Goal: Information Seeking & Learning: Learn about a topic

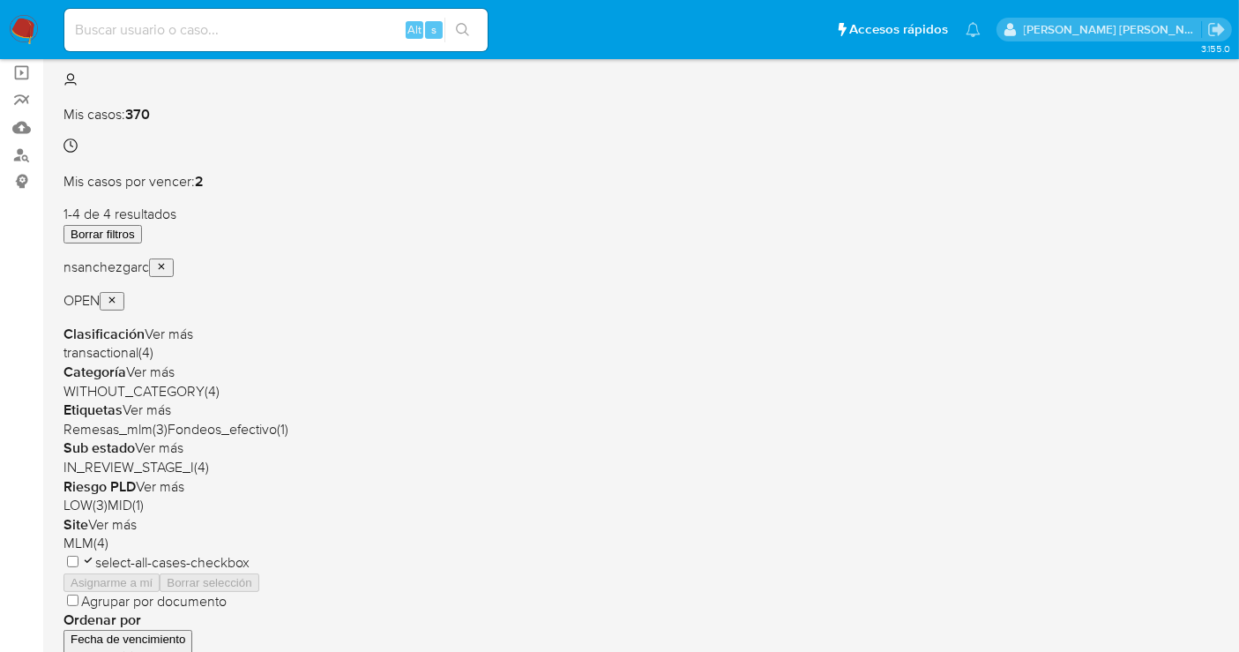
scroll to position [98, 0]
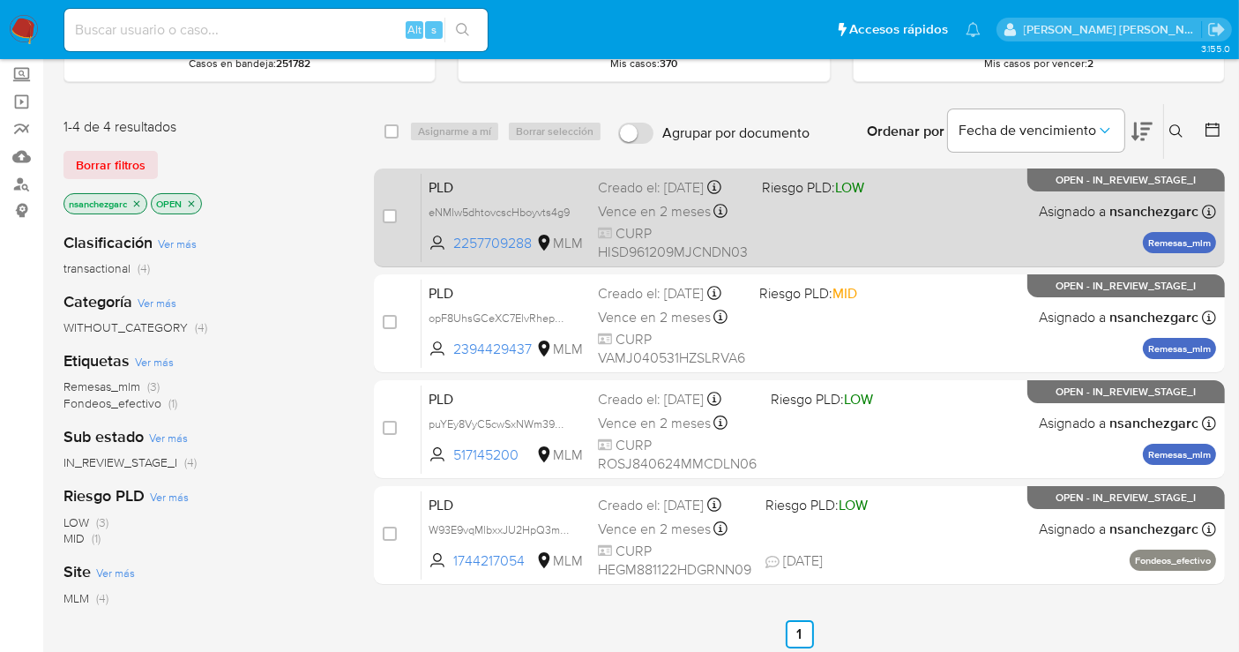
click at [627, 198] on div "Creado el: 12/08/2025 Creado el: 12/08/2025 02:12:11" at bounding box center [673, 187] width 150 height 19
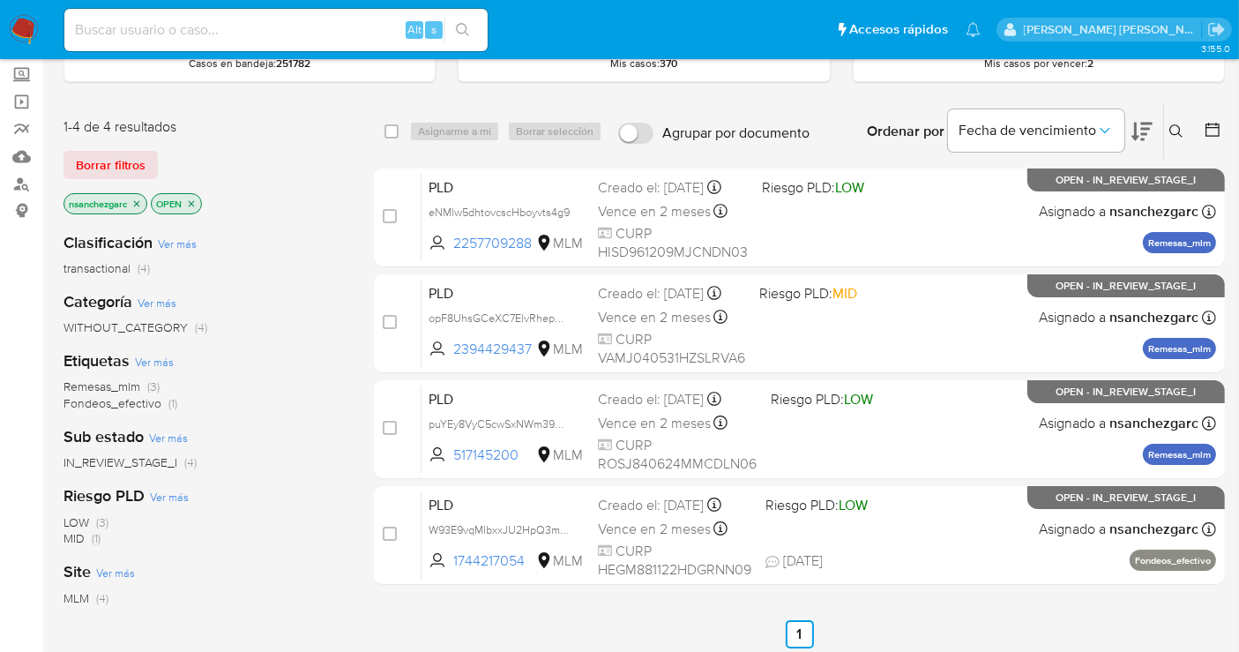
click at [105, 46] on div "Alt s" at bounding box center [275, 30] width 423 height 42
click at [110, 30] on input at bounding box center [275, 30] width 423 height 23
paste input "1992282914"
type input "1992282914"
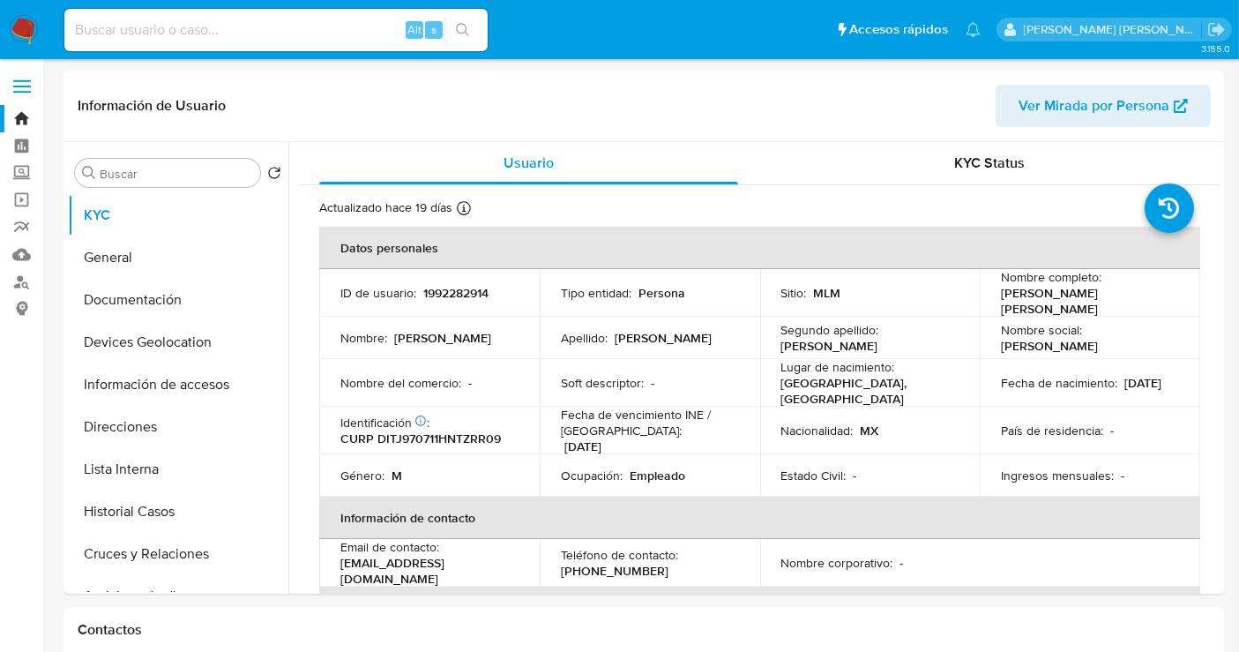
select select "10"
click at [124, 499] on button "Historial Casos" at bounding box center [171, 511] width 206 height 42
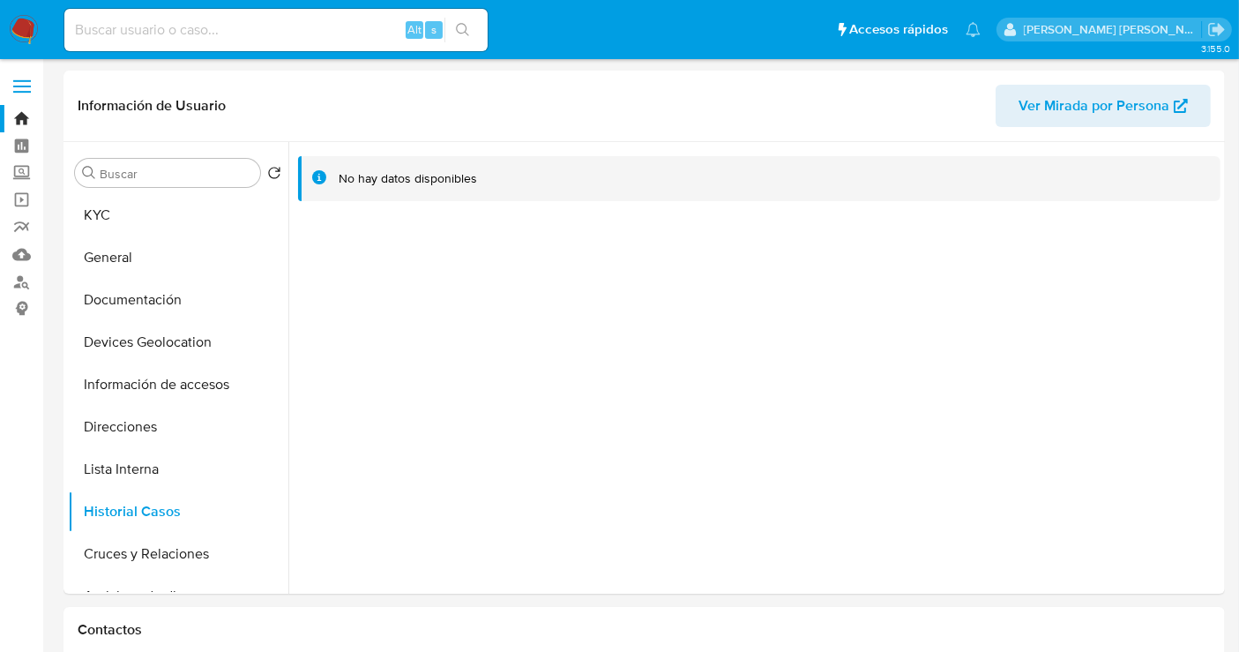
click at [18, 34] on img at bounding box center [24, 30] width 30 height 30
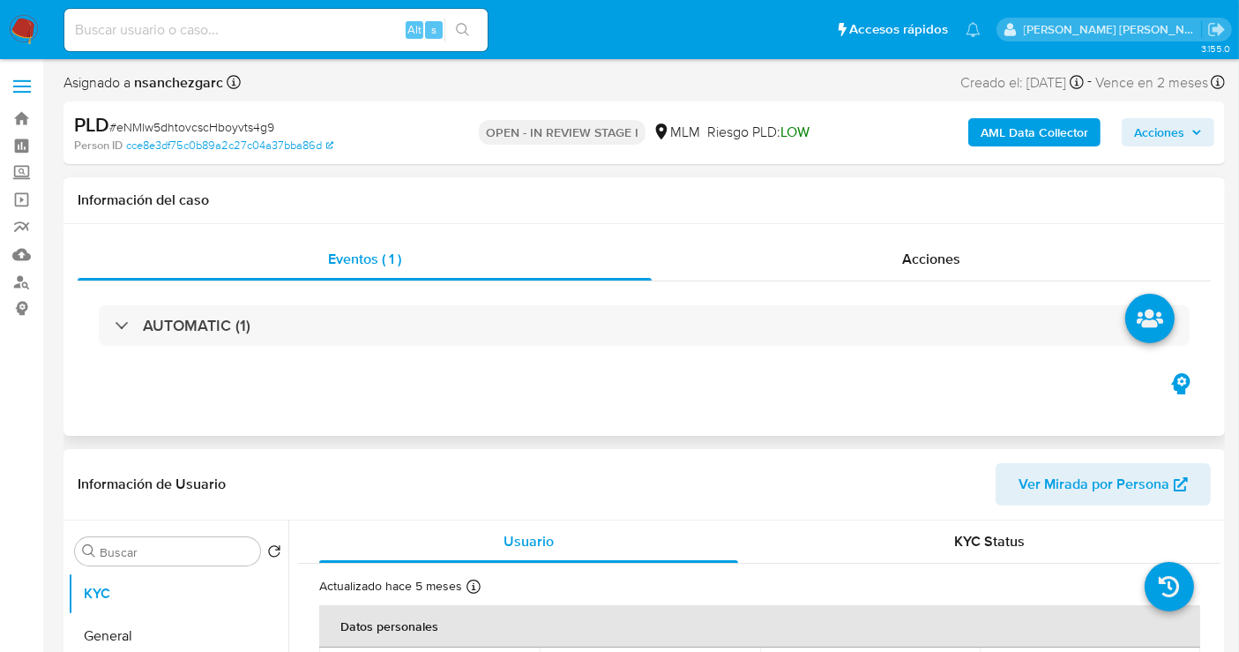
select select "10"
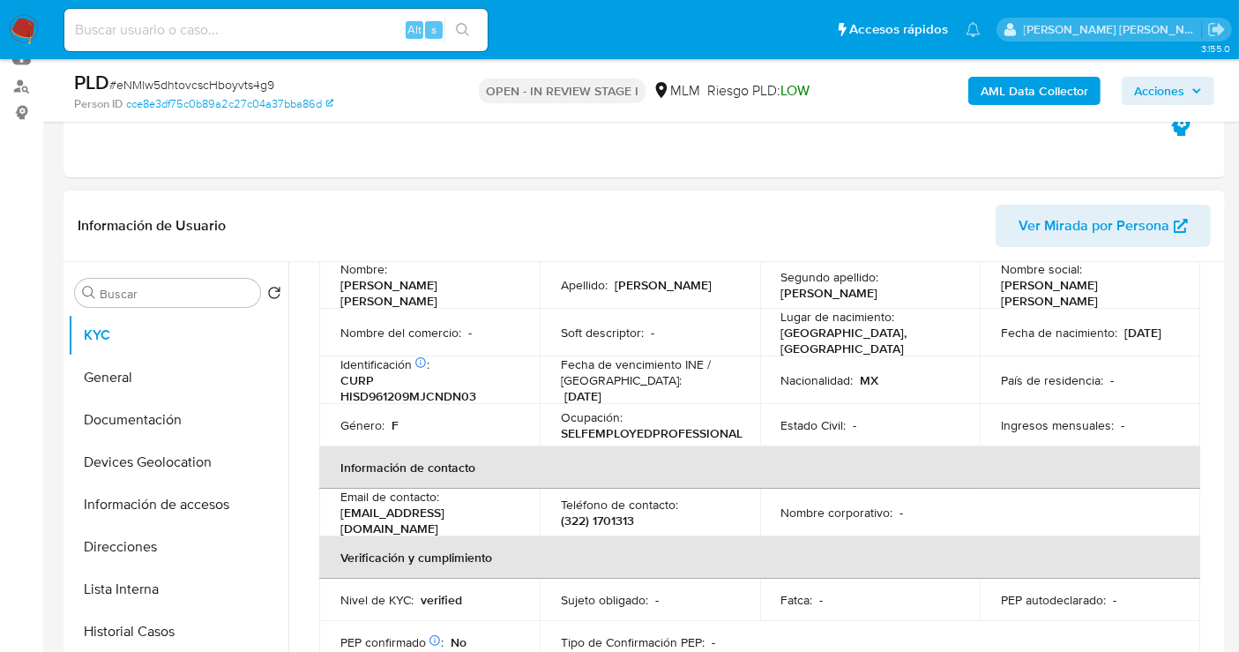
scroll to position [98, 0]
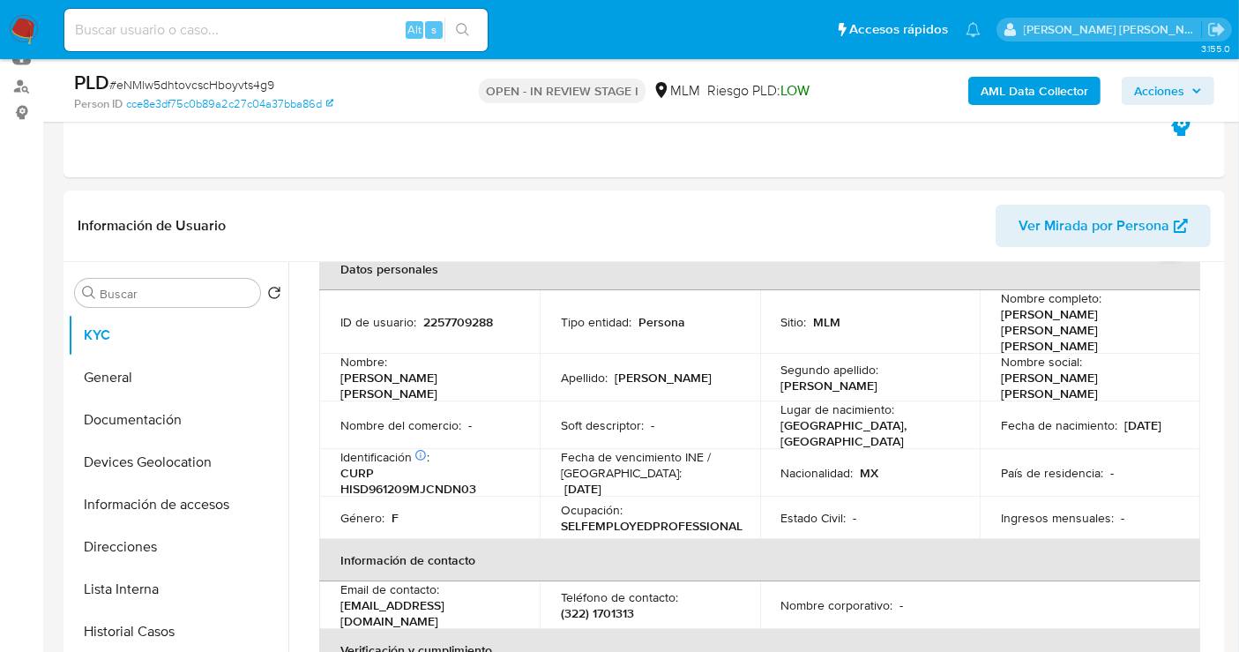
click at [1150, 94] on span "Acciones" at bounding box center [1159, 91] width 50 height 28
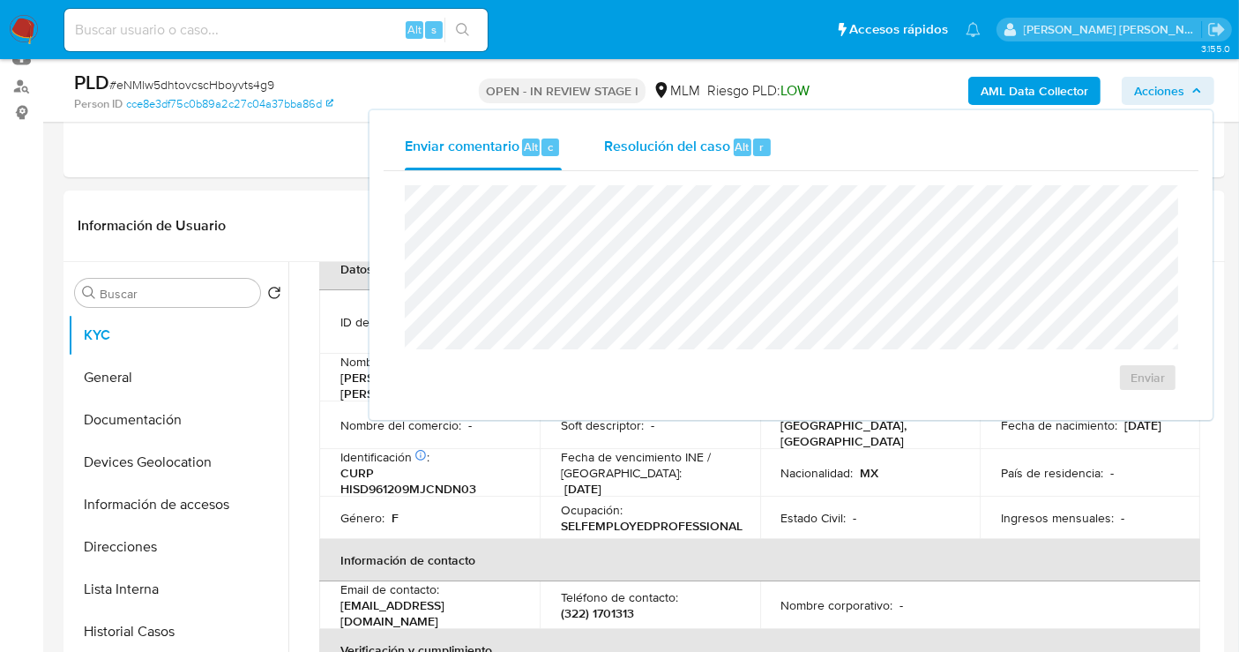
click at [692, 141] on span "Resolución del caso" at bounding box center [667, 146] width 126 height 20
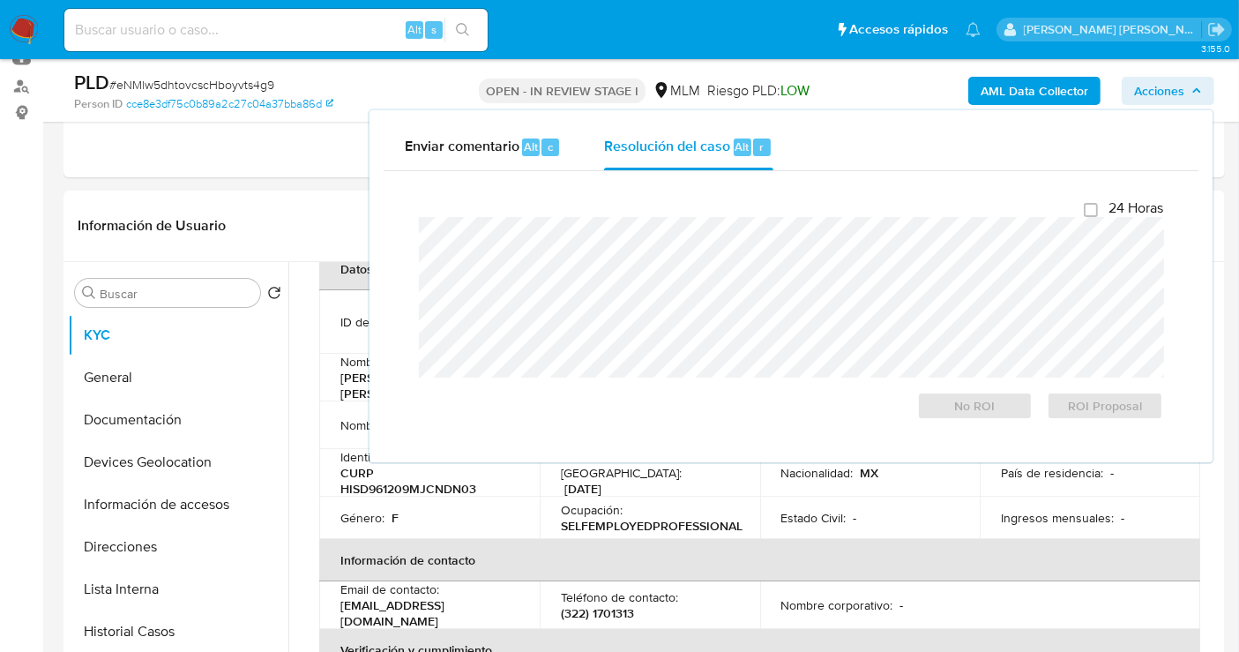
click at [1146, 92] on span "Acciones" at bounding box center [1159, 91] width 50 height 28
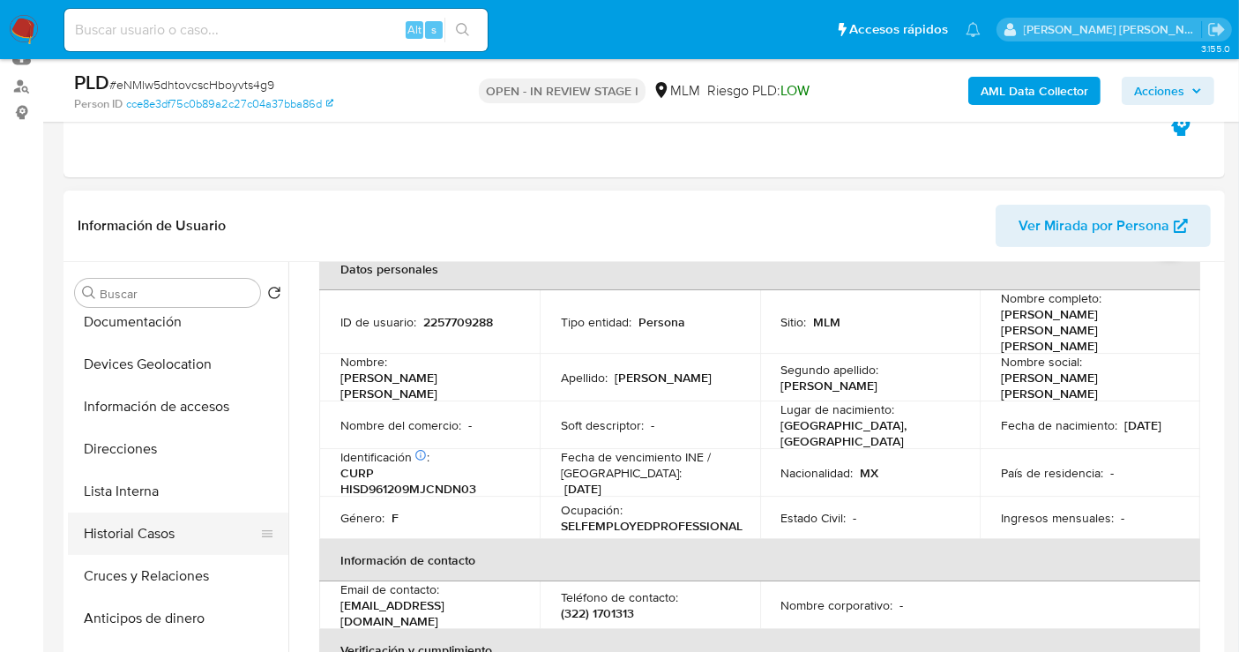
click at [148, 540] on button "Historial Casos" at bounding box center [171, 533] width 206 height 42
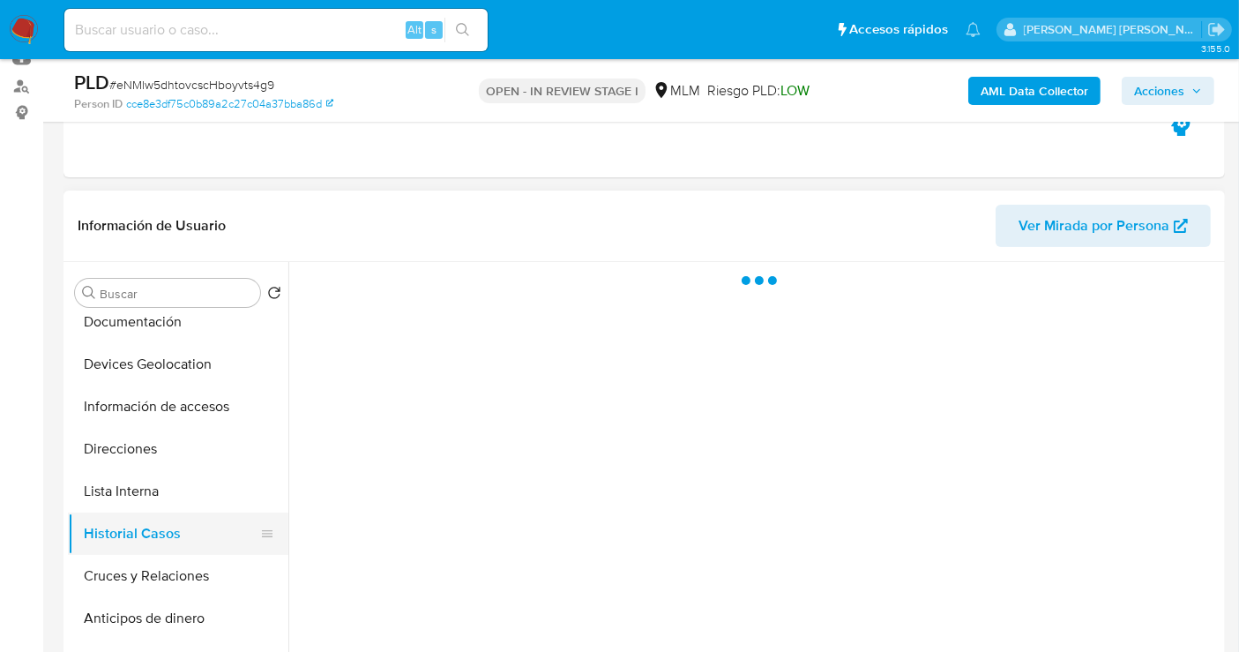
scroll to position [0, 0]
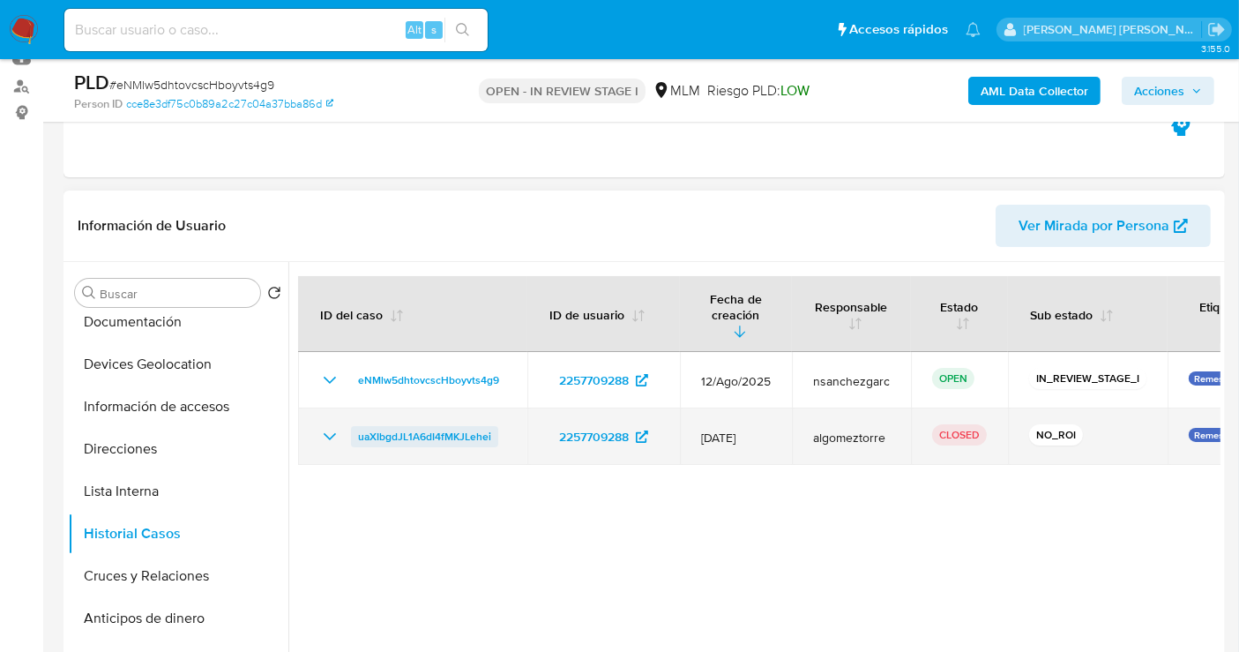
click at [459, 426] on span "uaXIbgdJL1A6dI4fMKJLehei" at bounding box center [424, 436] width 133 height 21
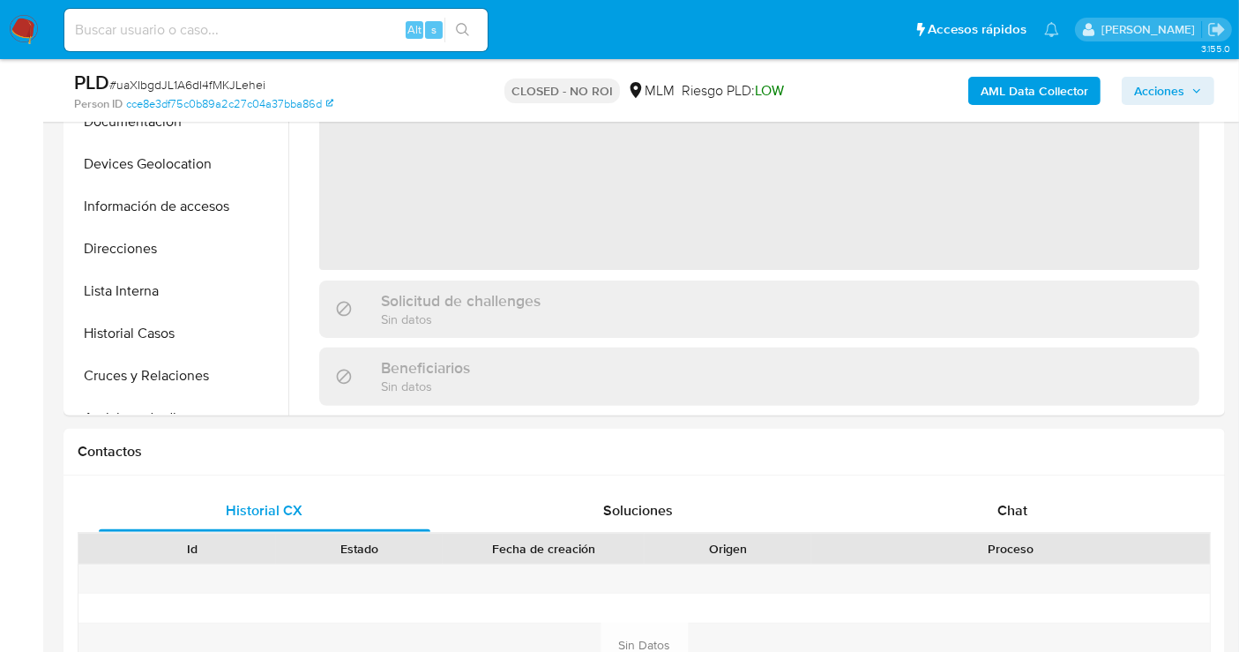
scroll to position [587, 0]
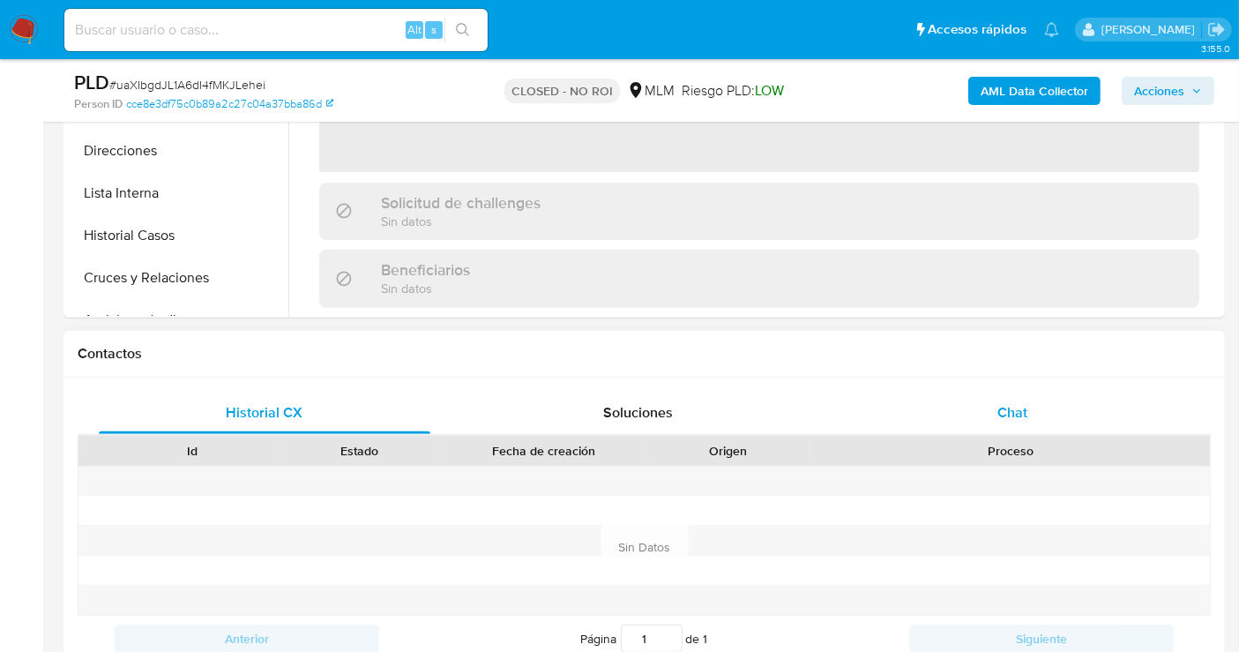
click at [1004, 416] on span "Chat" at bounding box center [1012, 412] width 30 height 20
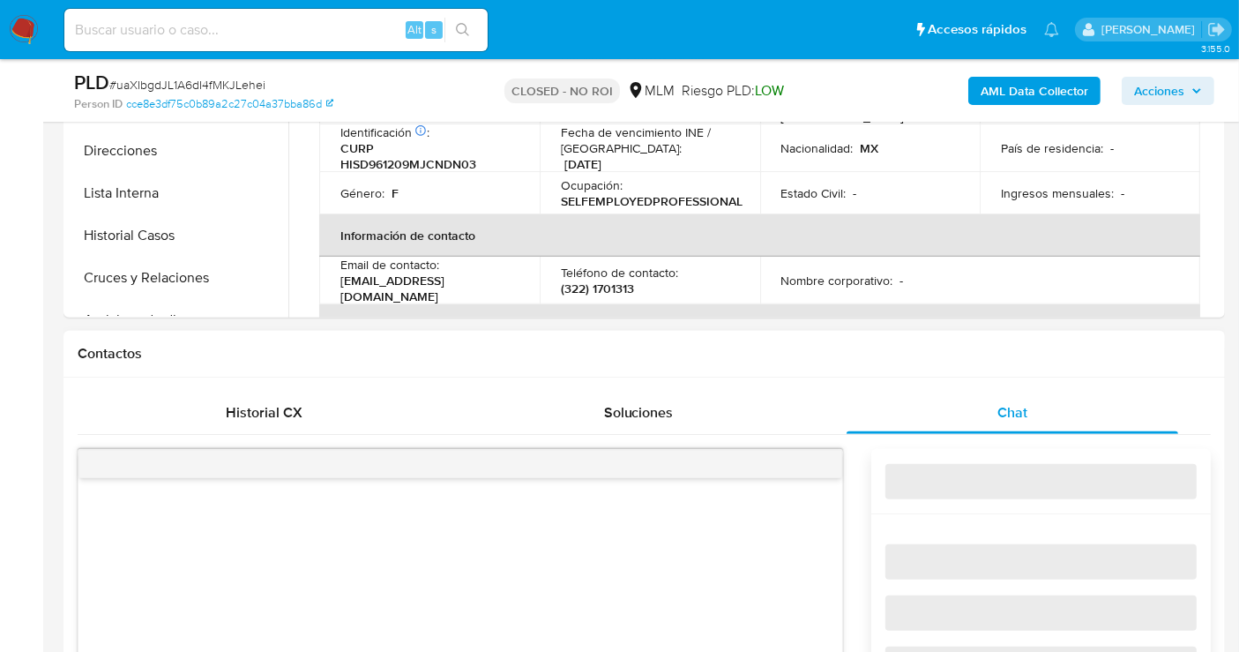
select select "10"
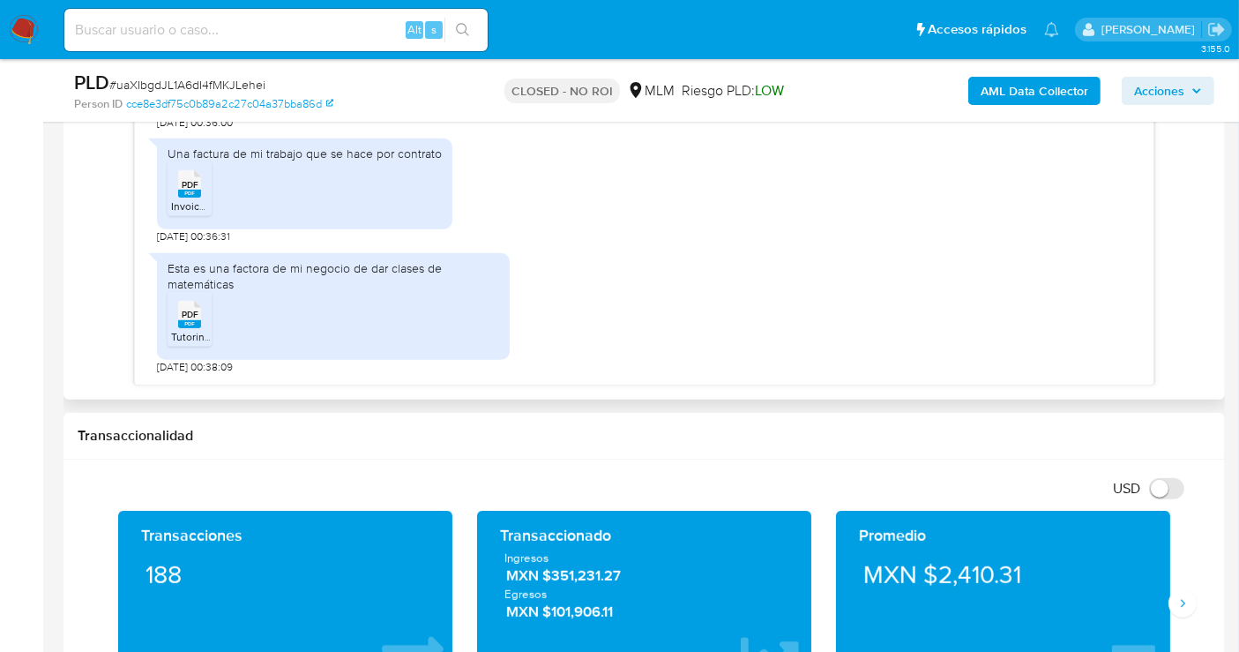
scroll to position [563, 0]
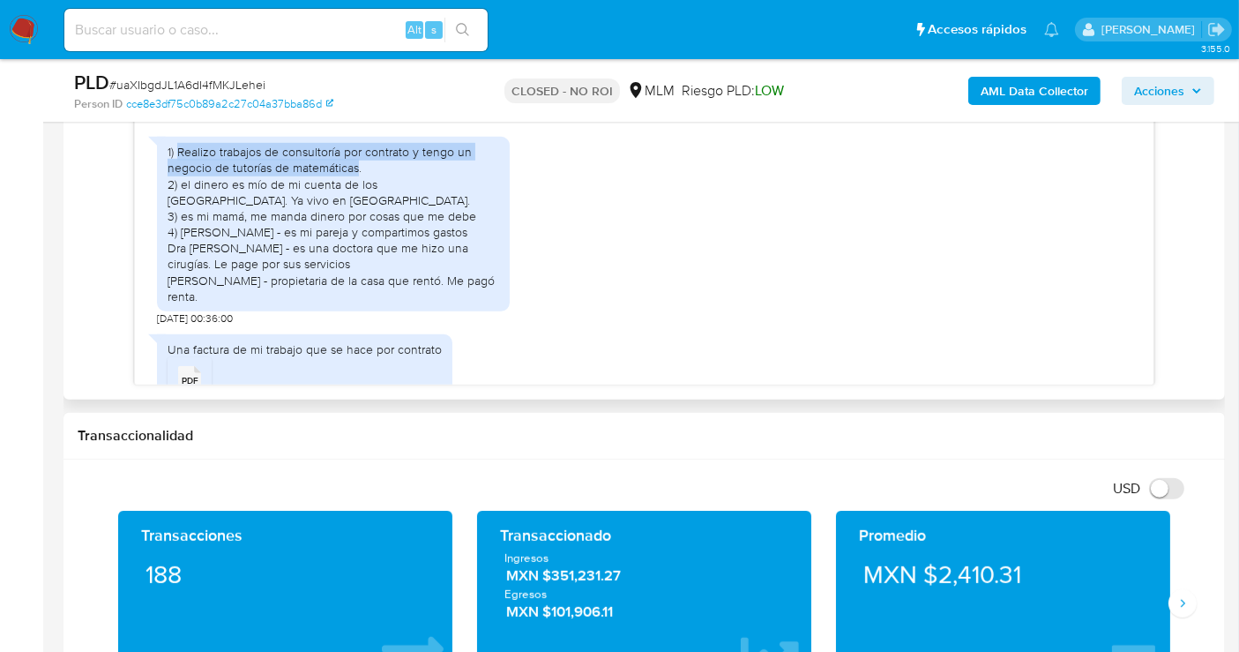
drag, startPoint x: 178, startPoint y: 151, endPoint x: 356, endPoint y: 166, distance: 178.7
click at [356, 166] on div "1) Realizo trabajos de consultoría por contrato y tengo un negocio de tutorías …" at bounding box center [334, 224] width 332 height 160
copy div "Realizo trabajos de consultoría por contrato y tengo un negocio de tutorías de …"
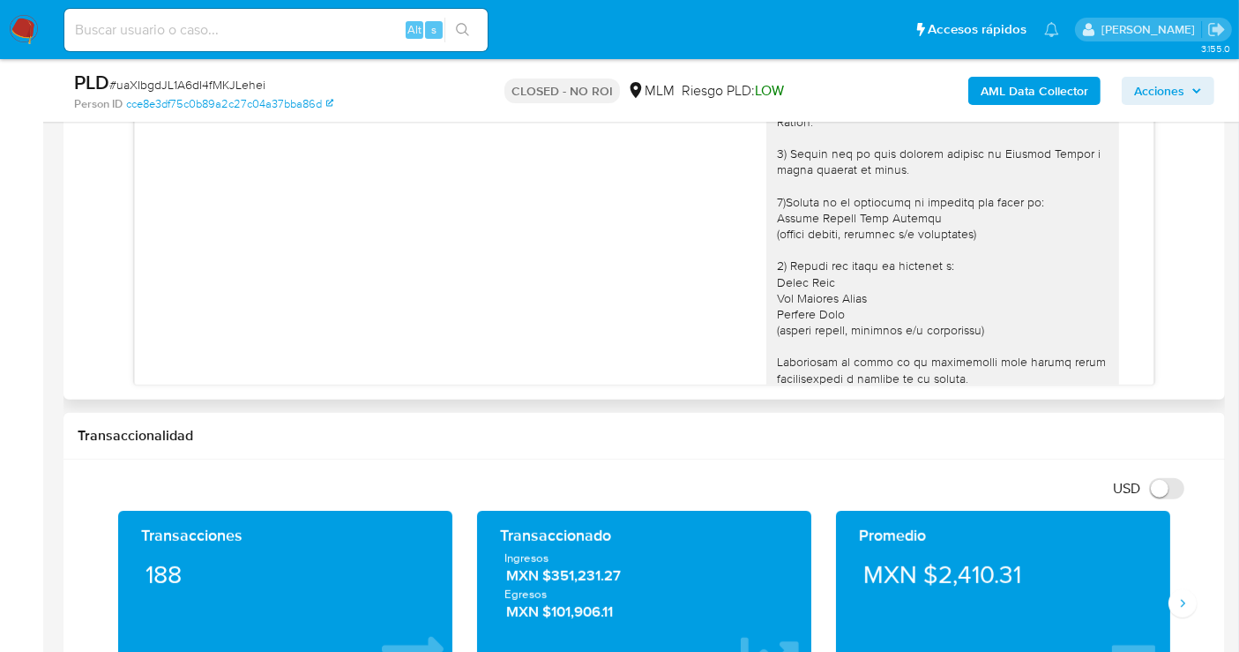
scroll to position [171, 0]
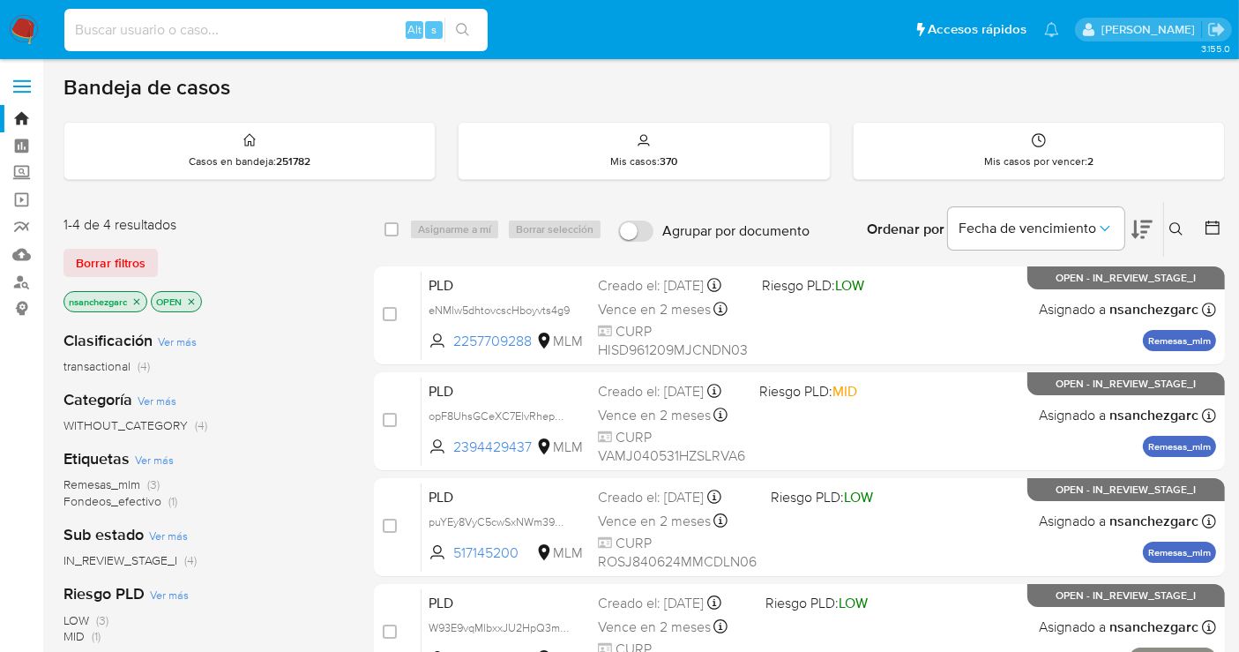
click at [173, 26] on input at bounding box center [275, 30] width 423 height 23
paste input "1120338685"
type input "1120338685"
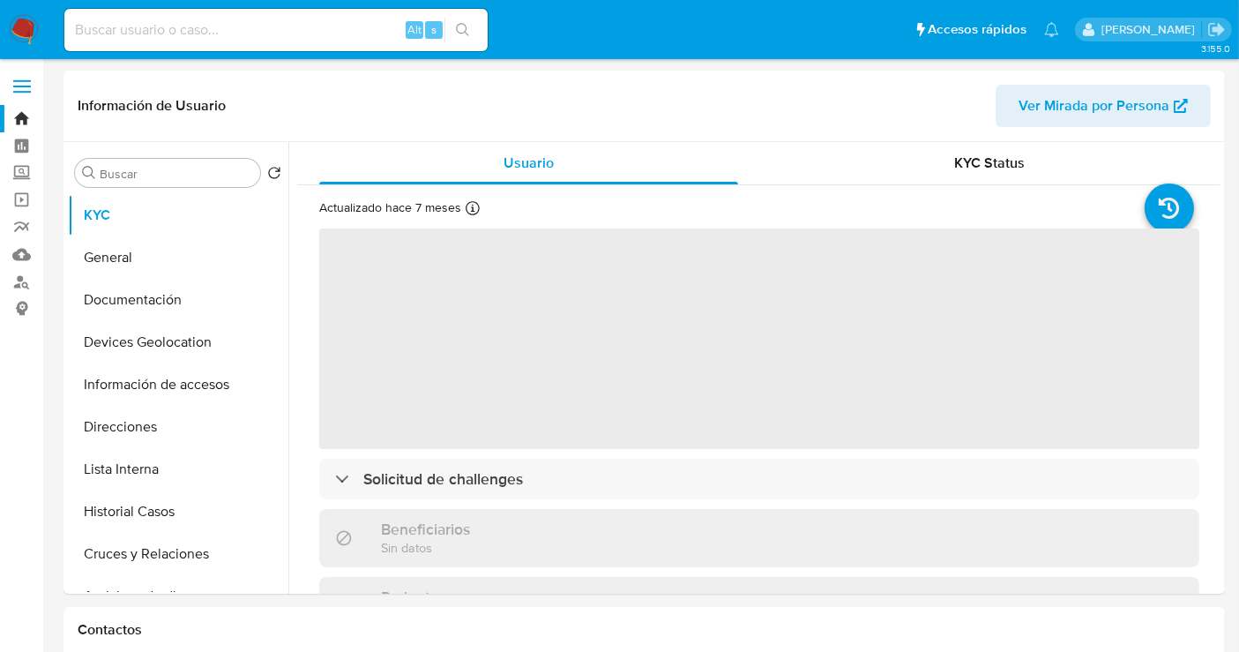
click at [30, 29] on img at bounding box center [24, 30] width 30 height 30
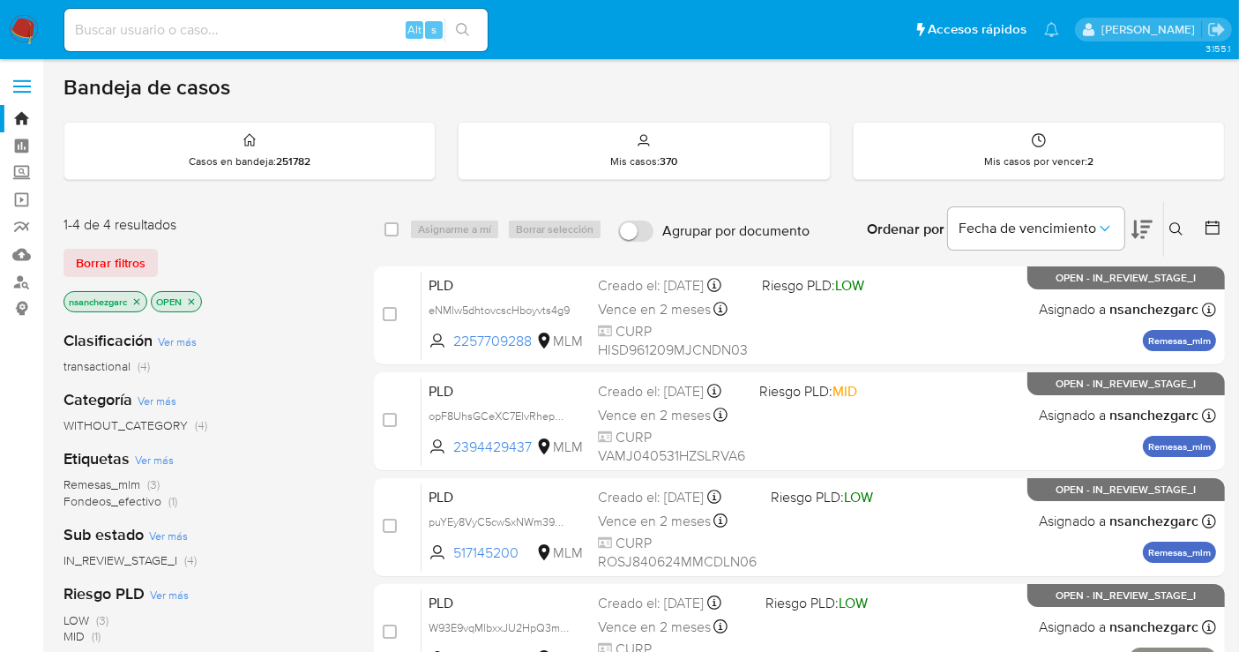
click at [1175, 229] on icon at bounding box center [1176, 229] width 14 height 14
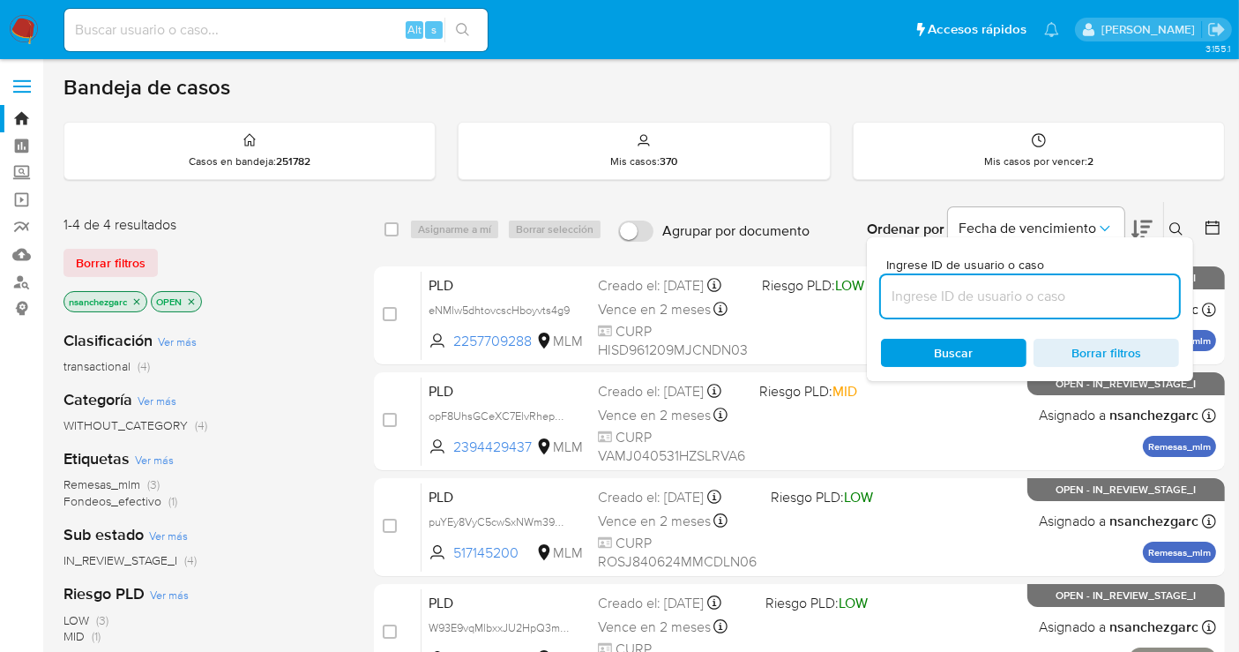
click at [914, 285] on input at bounding box center [1030, 296] width 298 height 23
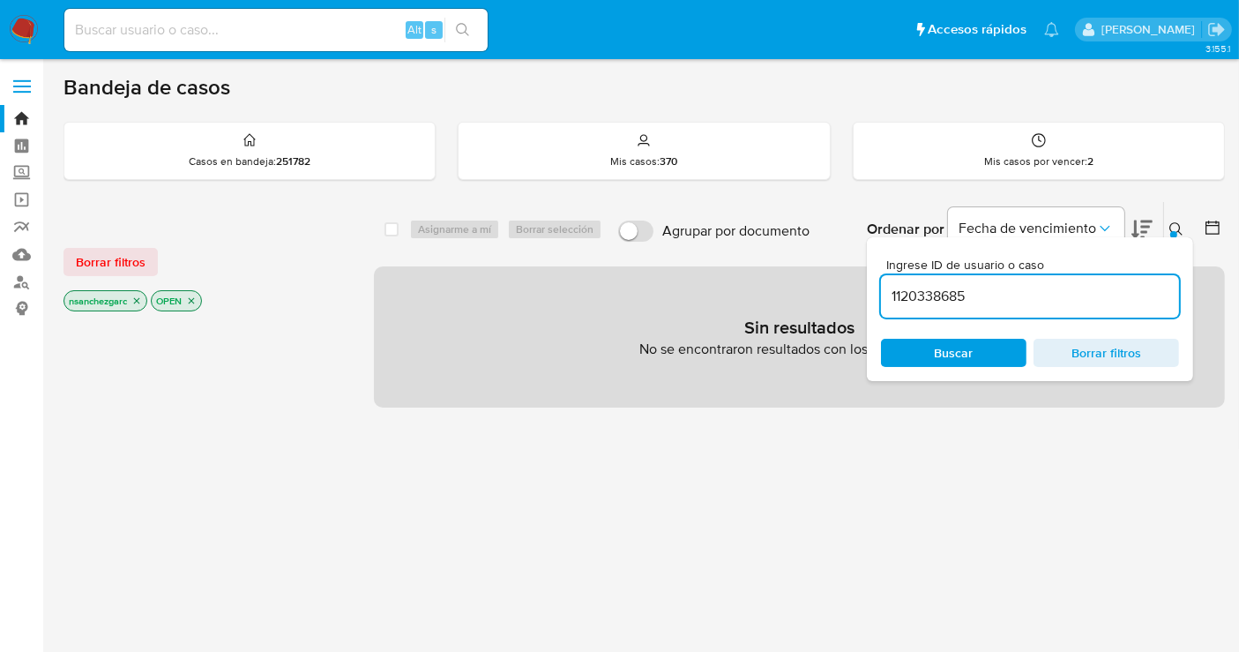
click at [140, 295] on icon "close-filter" at bounding box center [136, 300] width 11 height 11
click at [991, 296] on input "1120338685" at bounding box center [1030, 296] width 298 height 23
type input "1120338685"
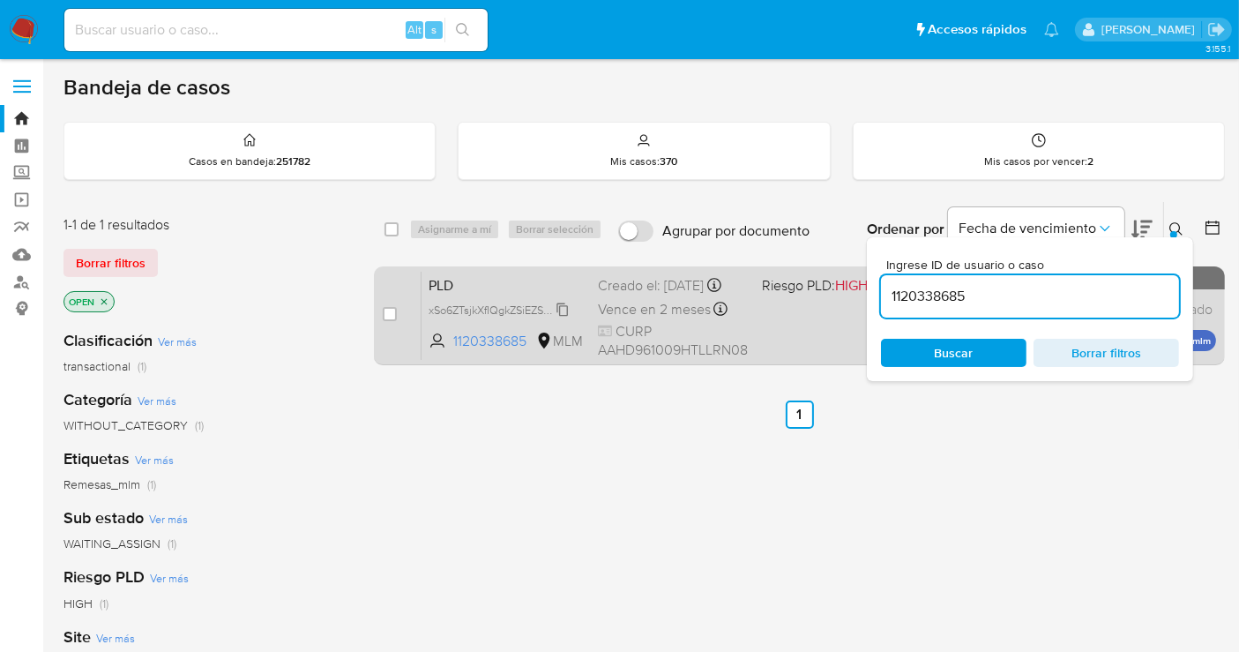
click at [563, 316] on icon at bounding box center [562, 308] width 11 height 13
click at [632, 295] on div "Creado el: 12/08/2025 Creado el: 12/08/2025 02:10:14" at bounding box center [673, 285] width 150 height 19
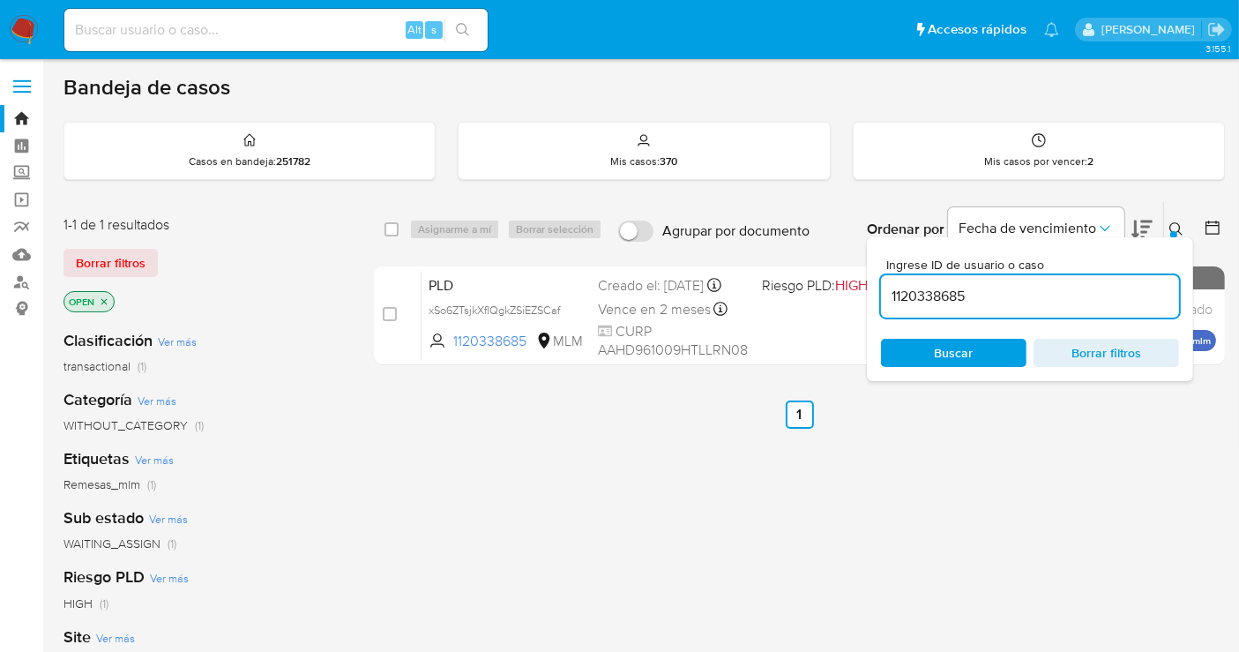
click at [12, 24] on img at bounding box center [24, 30] width 30 height 30
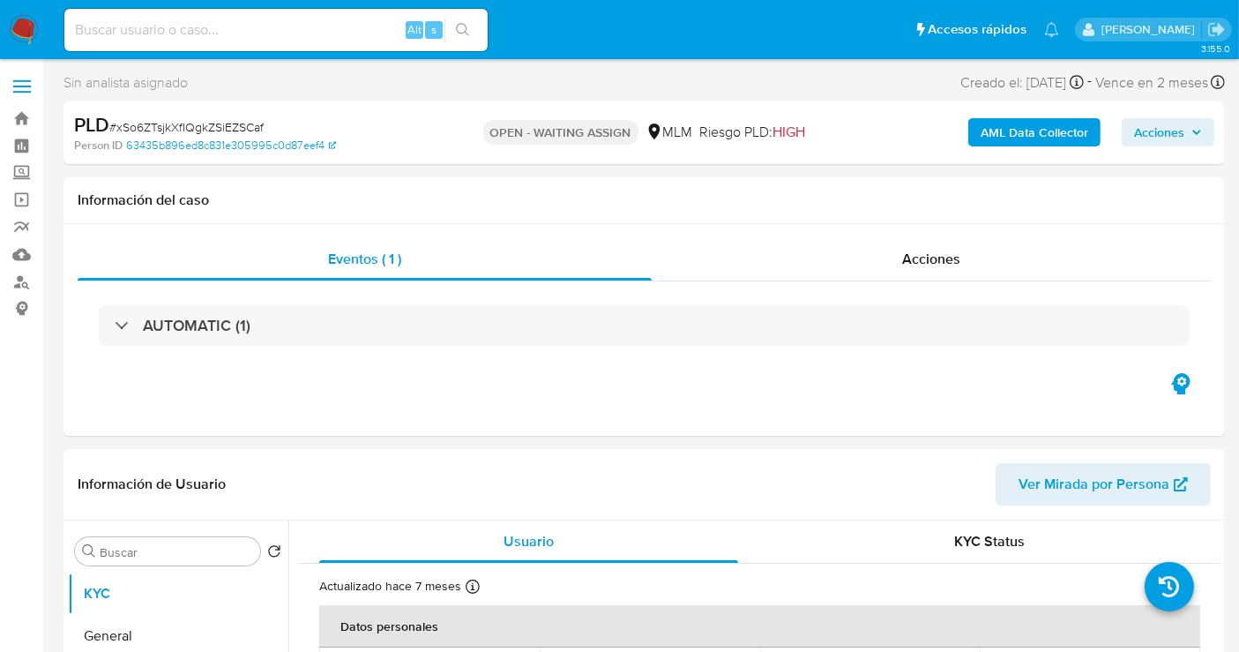
select select "10"
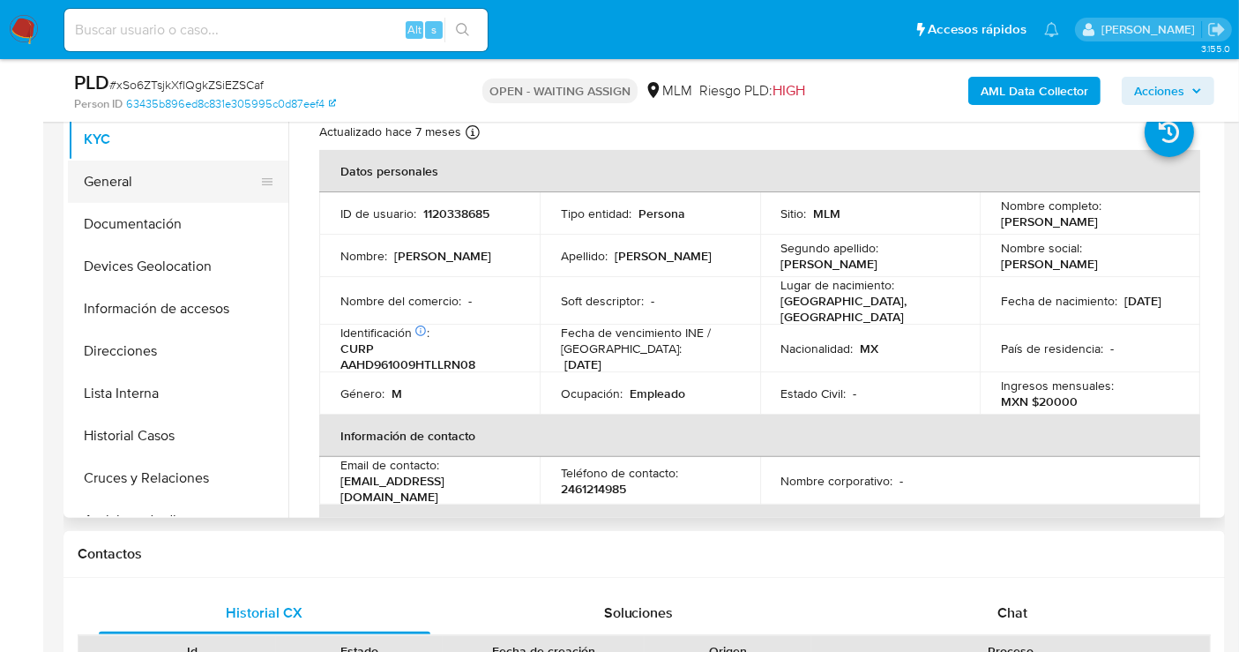
click at [109, 183] on button "General" at bounding box center [171, 181] width 206 height 42
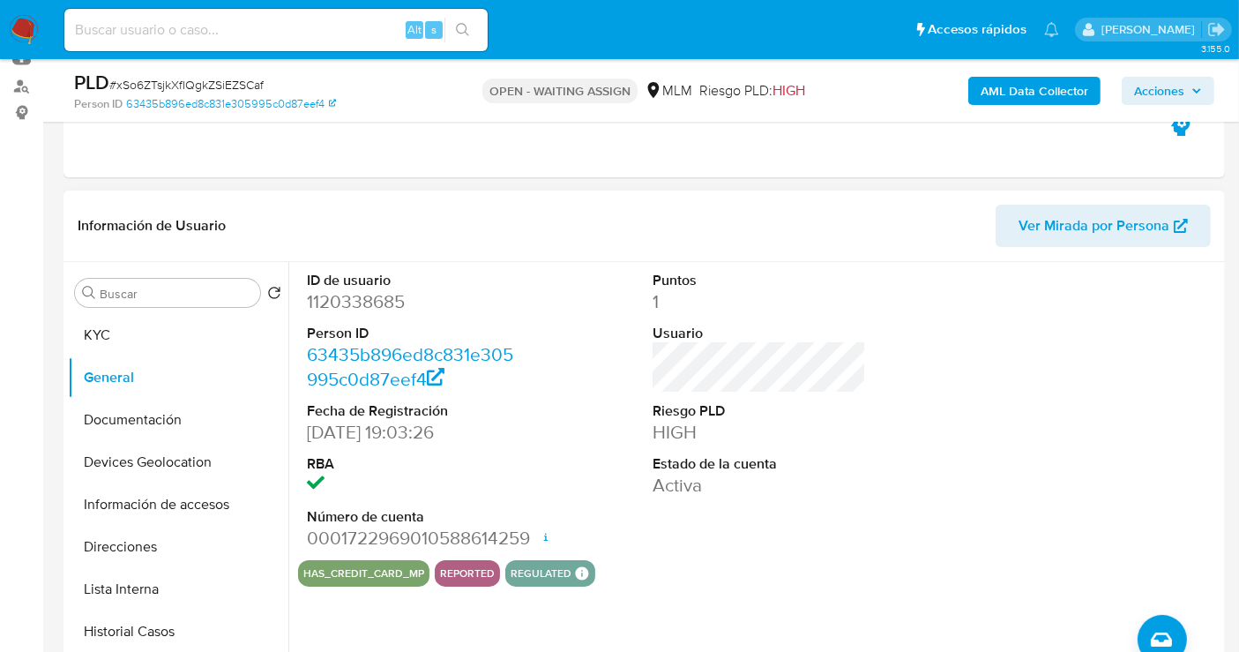
scroll to position [294, 0]
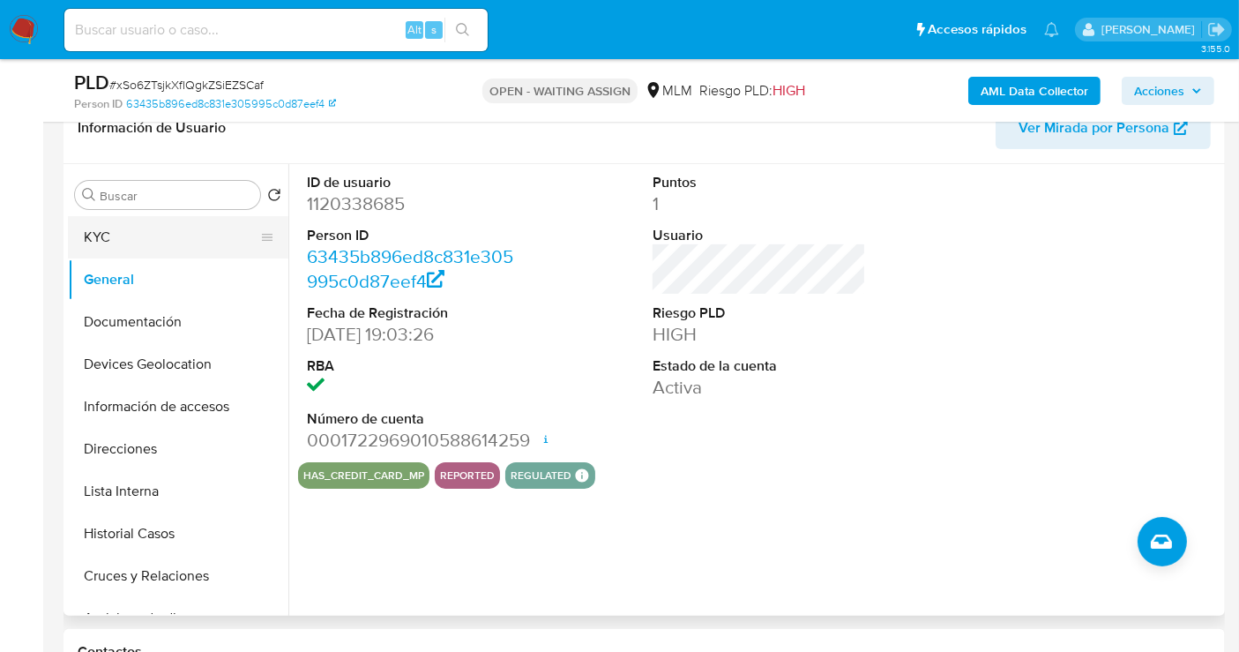
click at [109, 231] on button "KYC" at bounding box center [171, 237] width 206 height 42
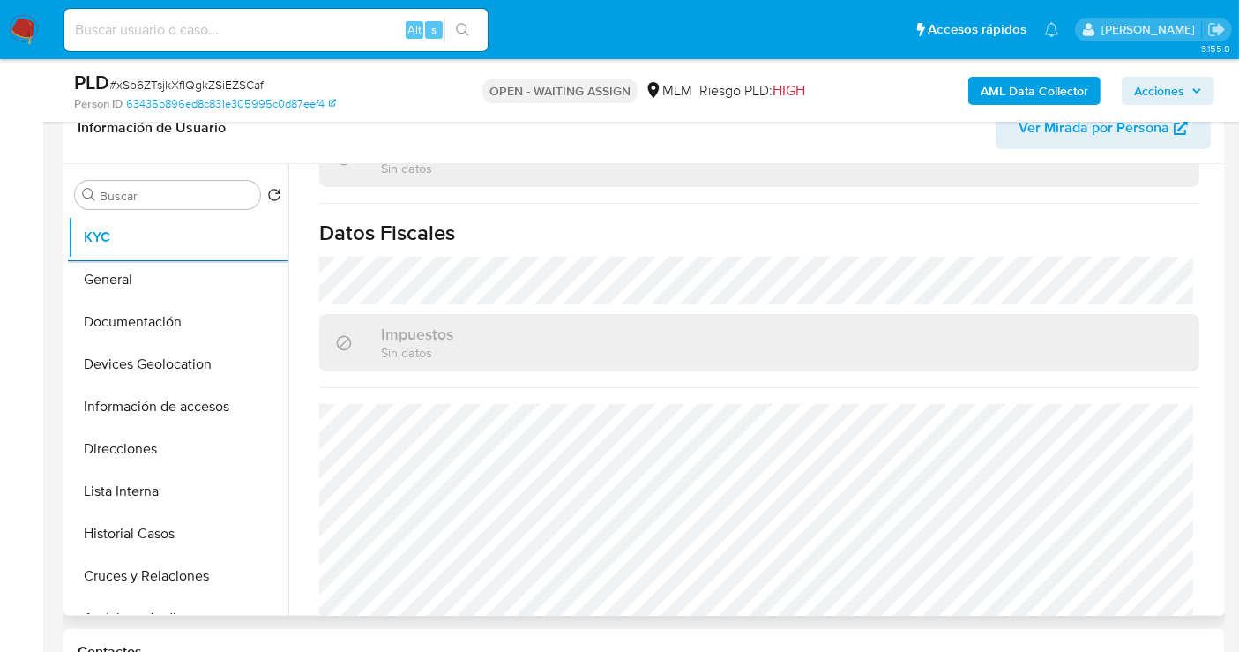
scroll to position [1095, 0]
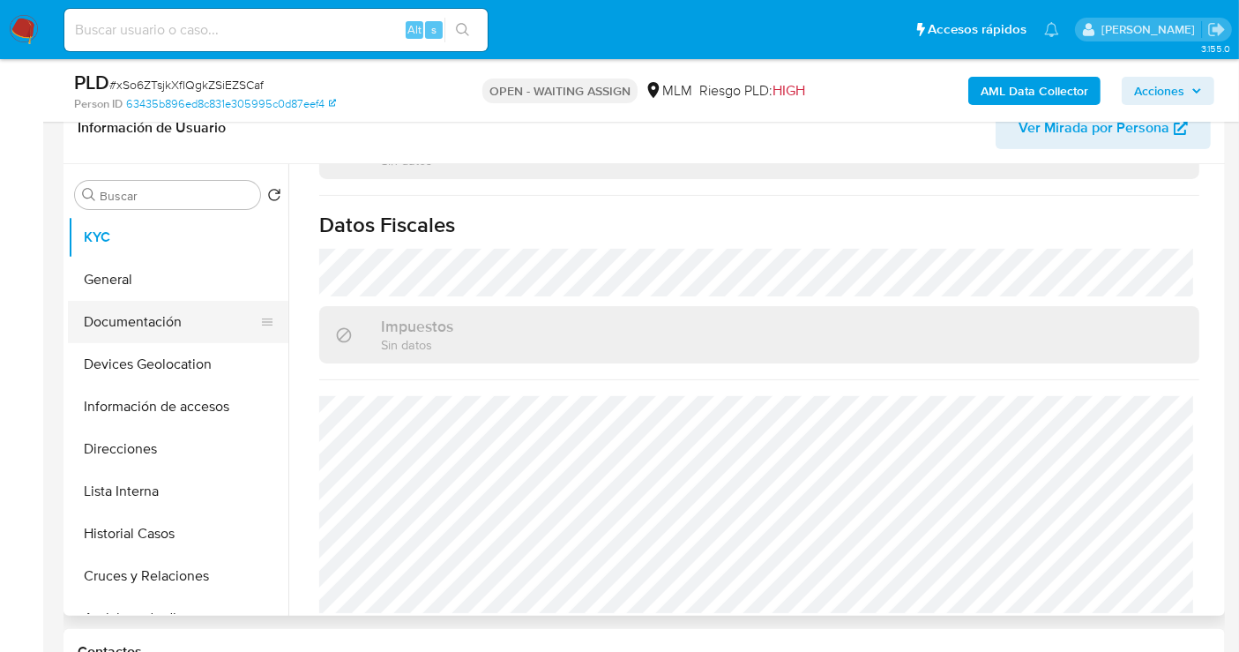
click at [133, 317] on button "Documentación" at bounding box center [171, 322] width 206 height 42
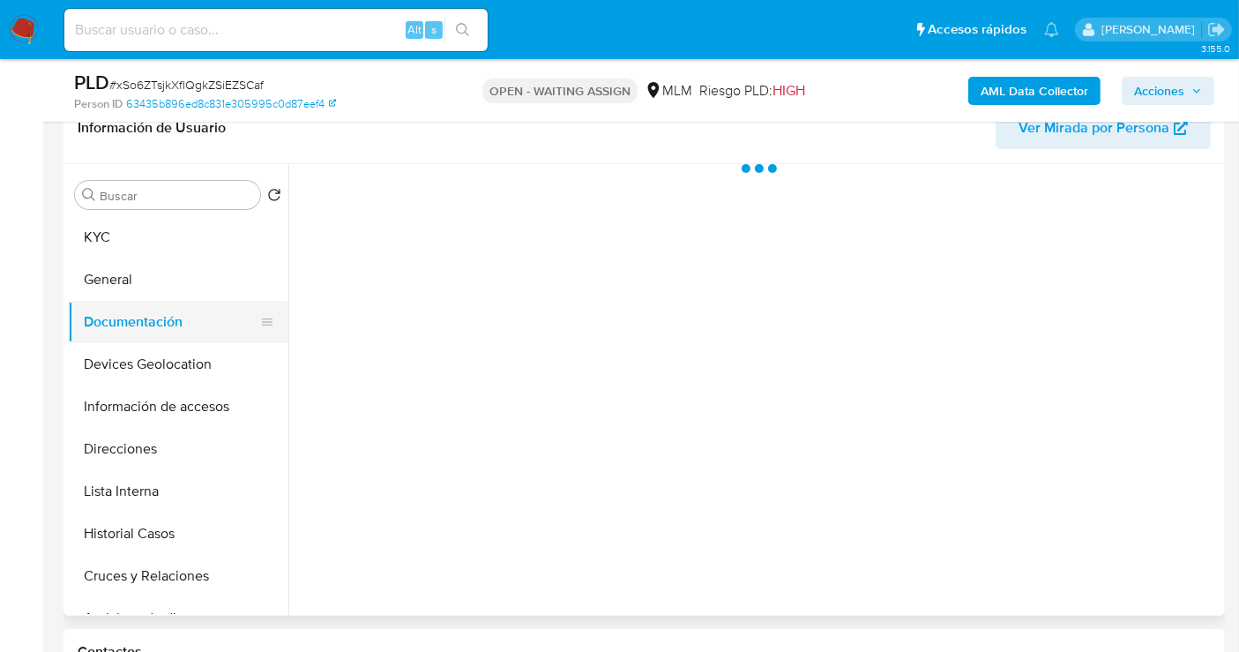
scroll to position [0, 0]
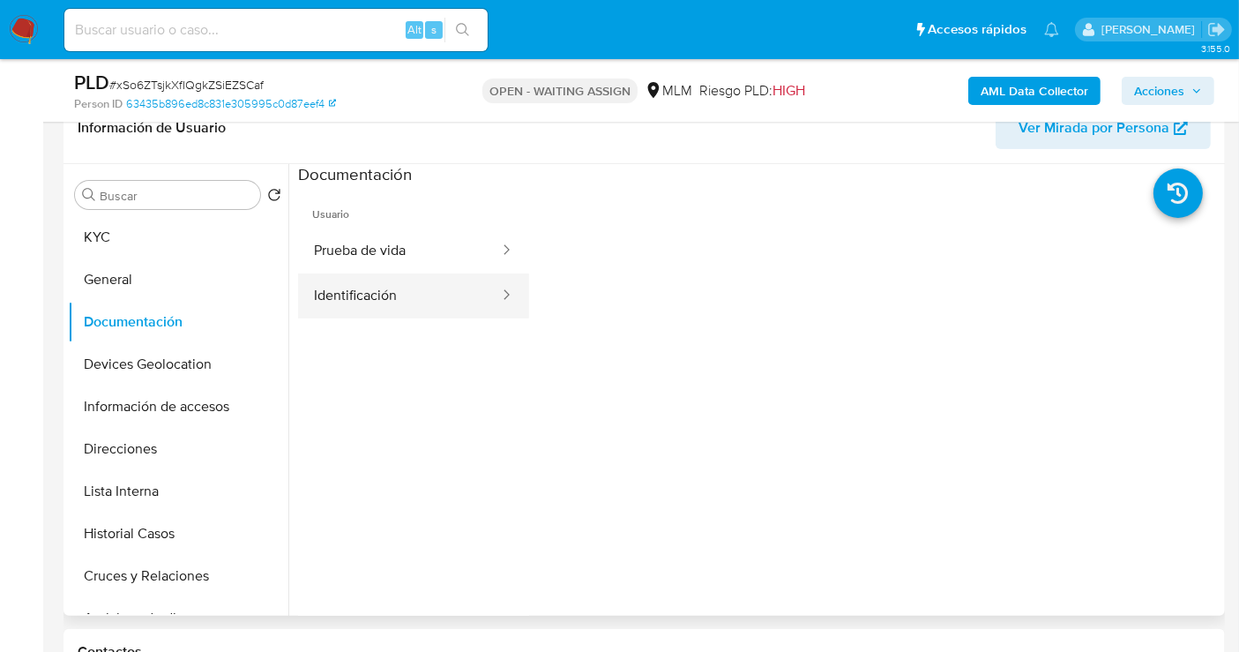
click at [350, 306] on button "Identificación" at bounding box center [399, 295] width 203 height 45
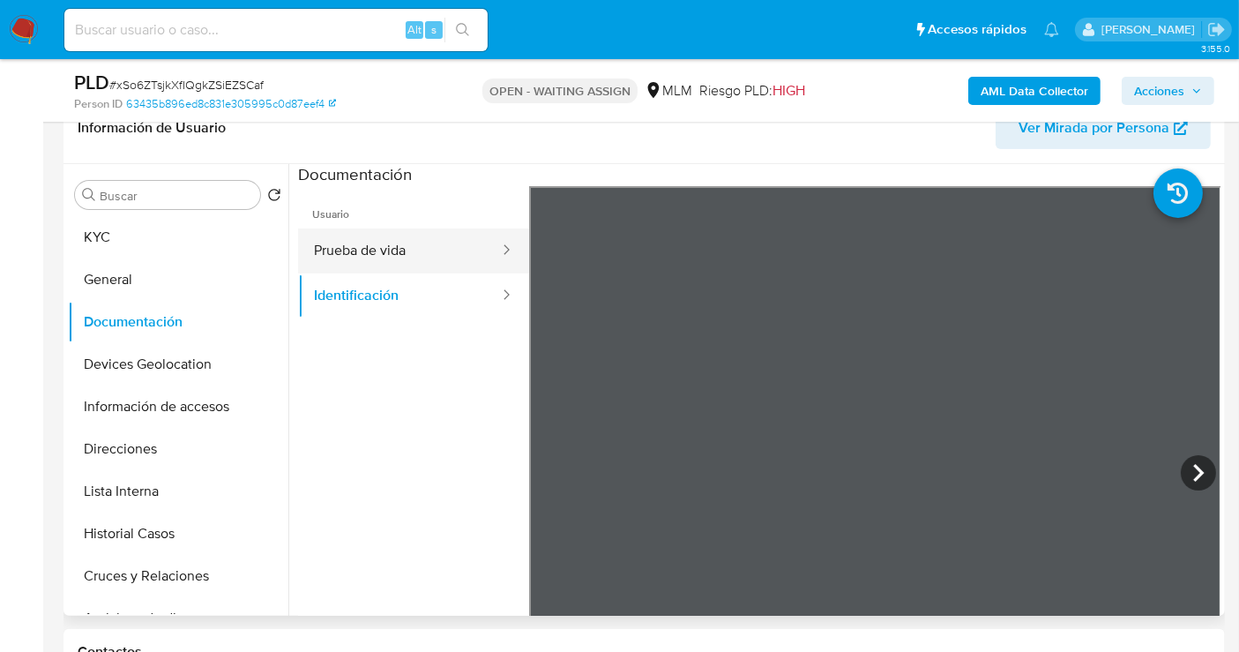
click at [407, 256] on button "Prueba de vida" at bounding box center [399, 250] width 203 height 45
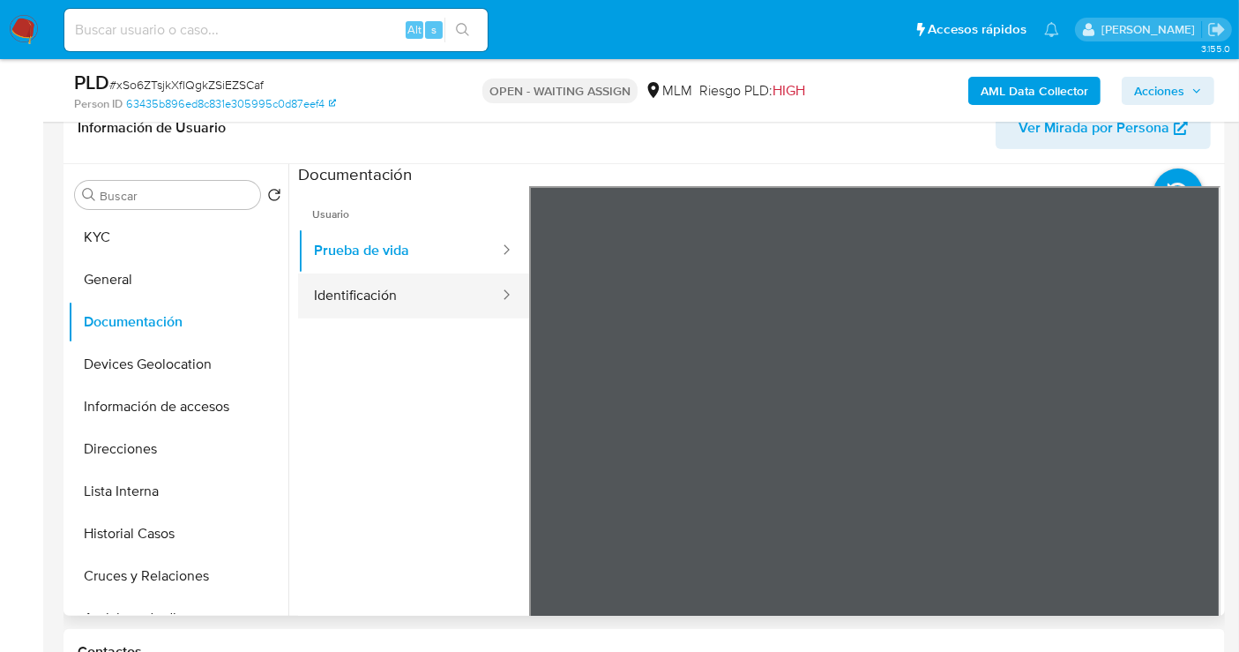
click at [363, 296] on button "Identificación" at bounding box center [399, 295] width 203 height 45
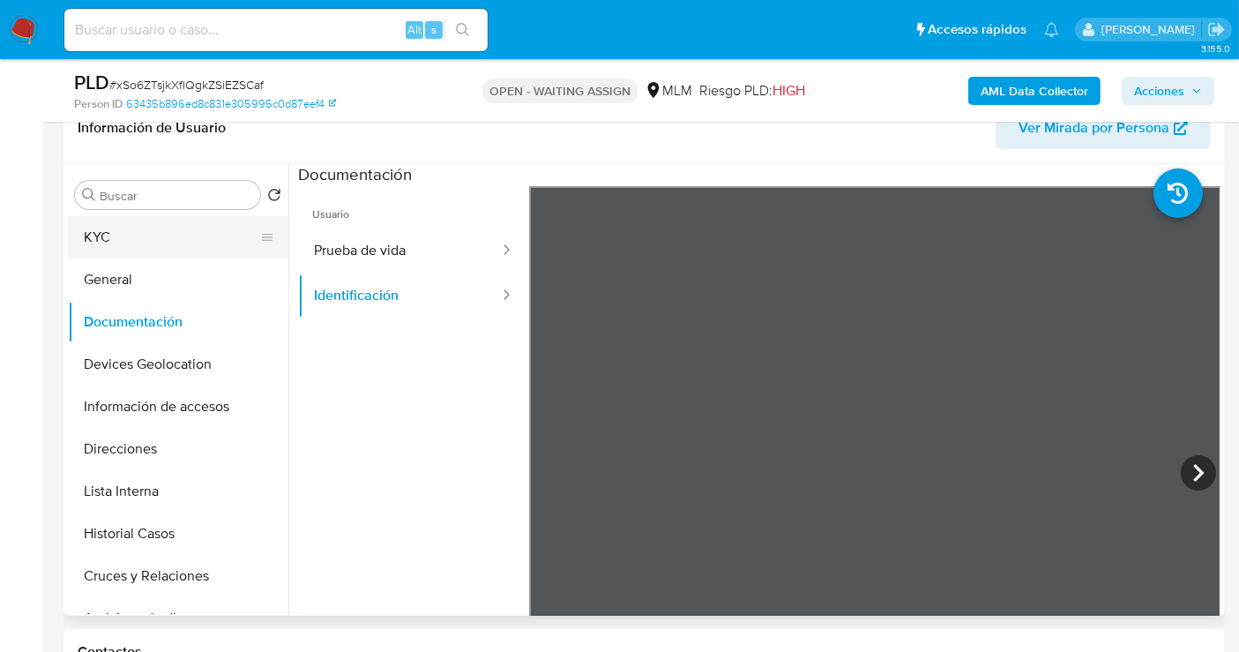
click at [116, 237] on button "KYC" at bounding box center [171, 237] width 206 height 42
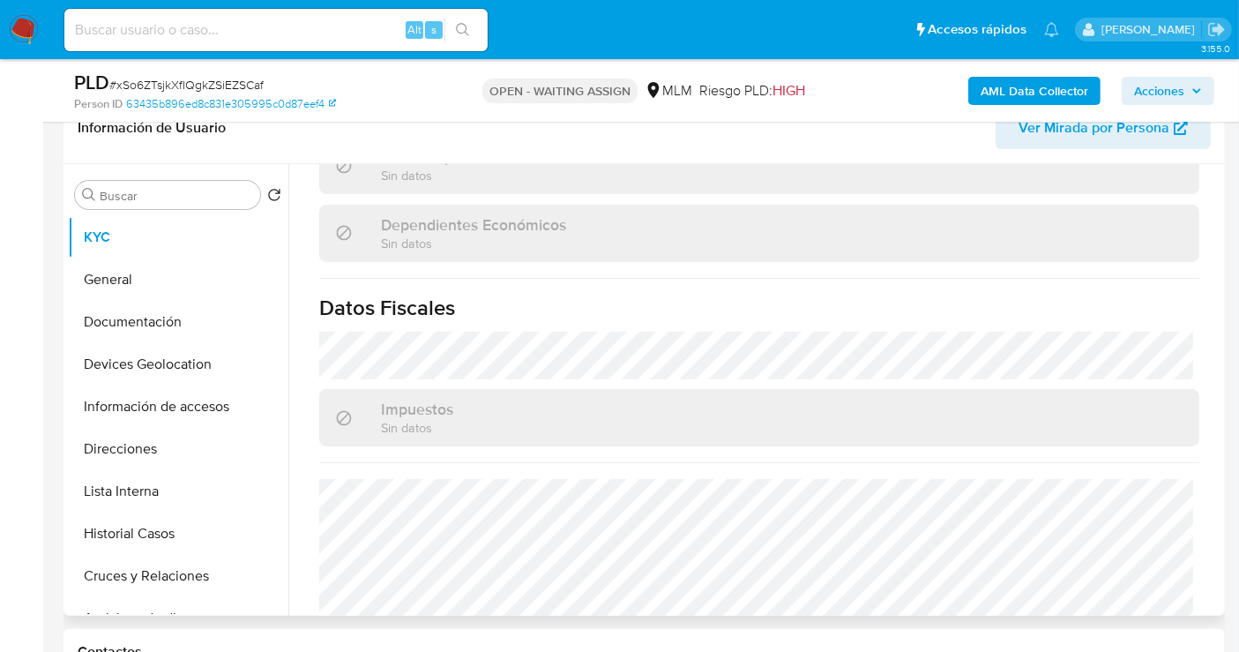
scroll to position [1078, 0]
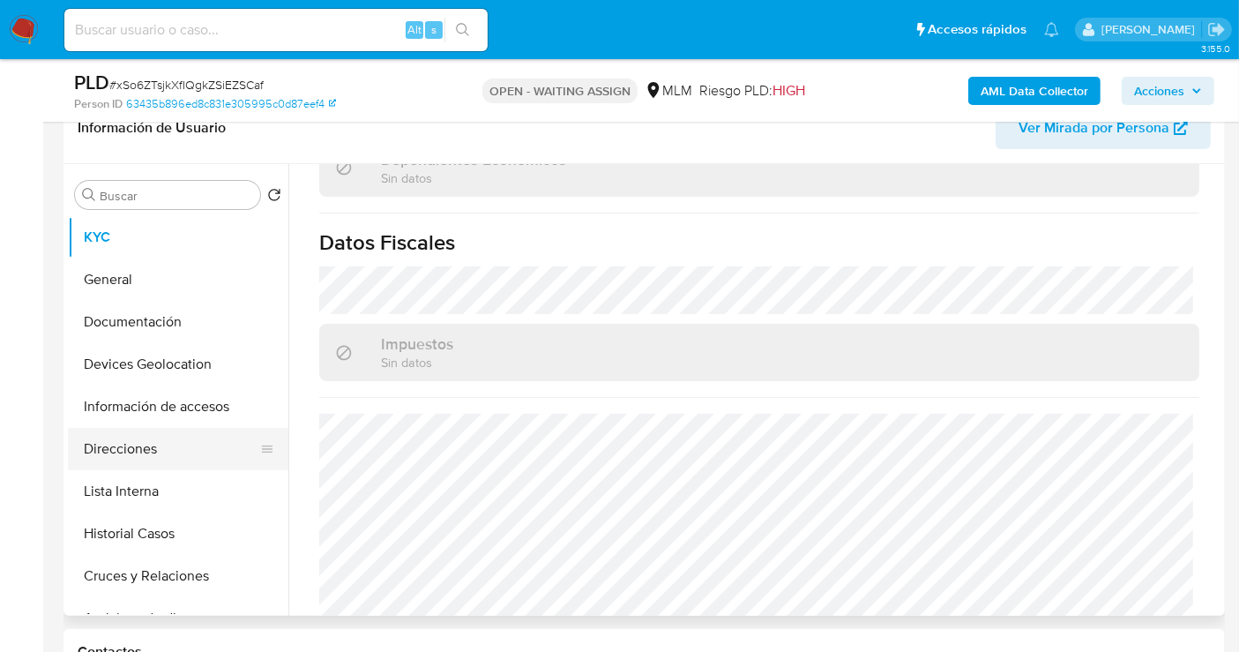
click at [145, 462] on button "Direcciones" at bounding box center [171, 449] width 206 height 42
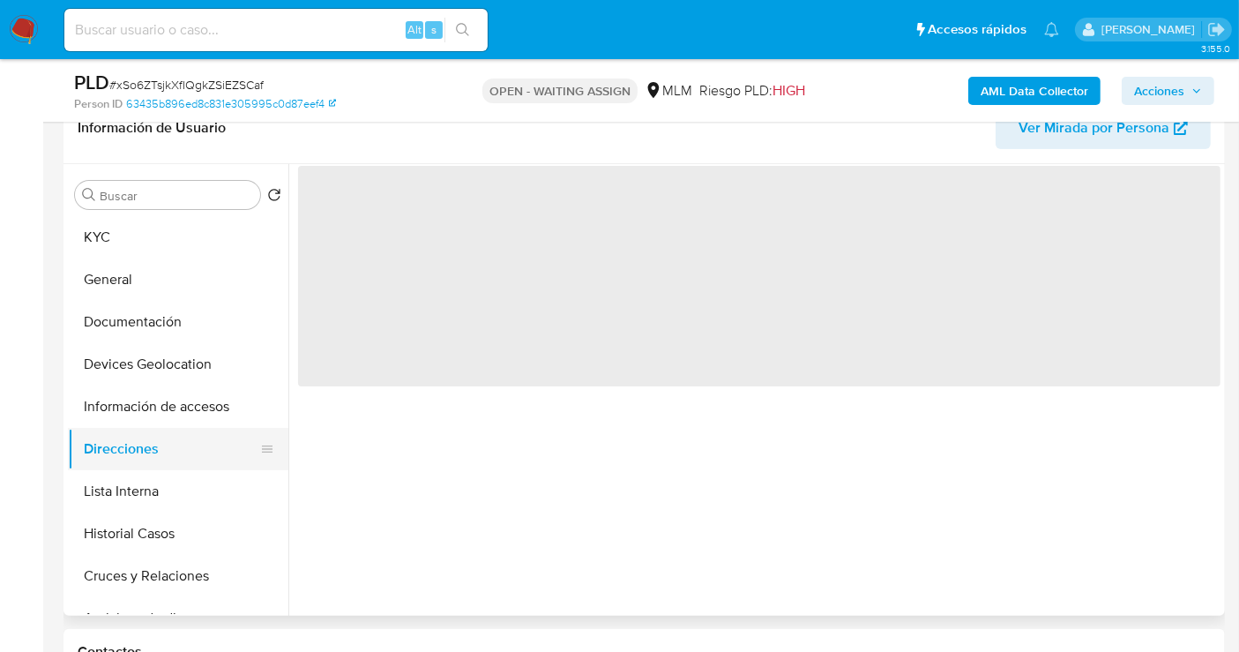
scroll to position [0, 0]
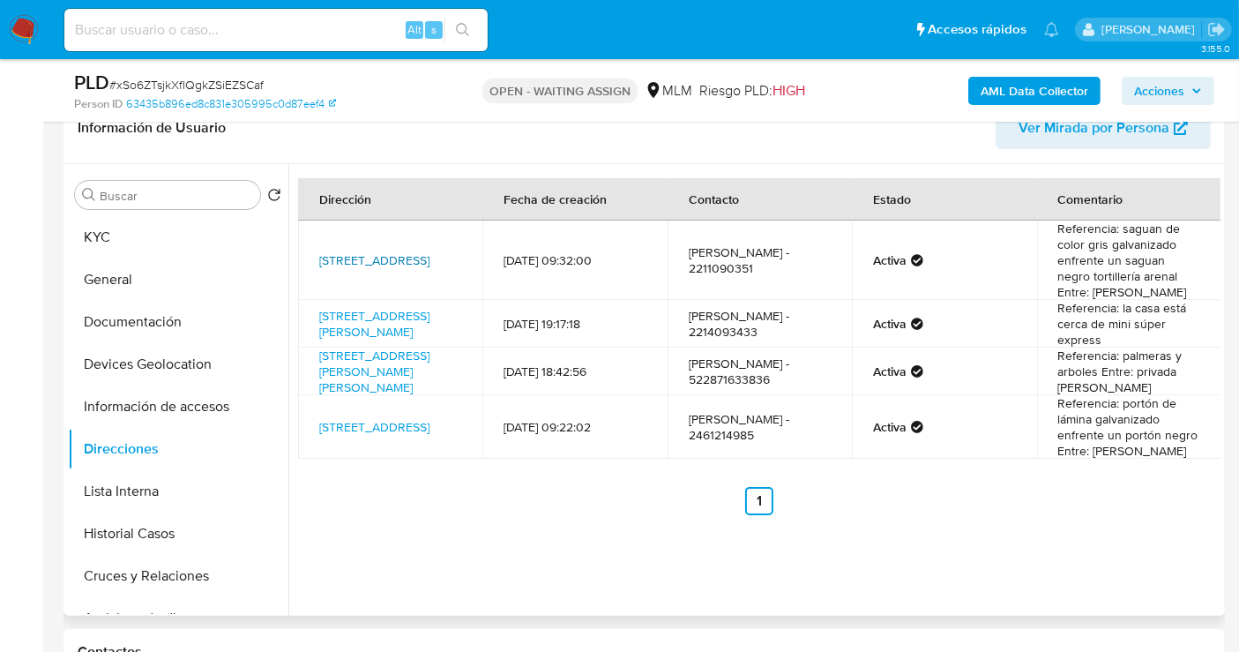
drag, startPoint x: 309, startPoint y: 242, endPoint x: 374, endPoint y: 263, distance: 67.8
click at [355, 272] on td "Av Zacatelco 50, Zacatelco, Tlaxcala, 90754, Mexico 50" at bounding box center [390, 259] width 184 height 79
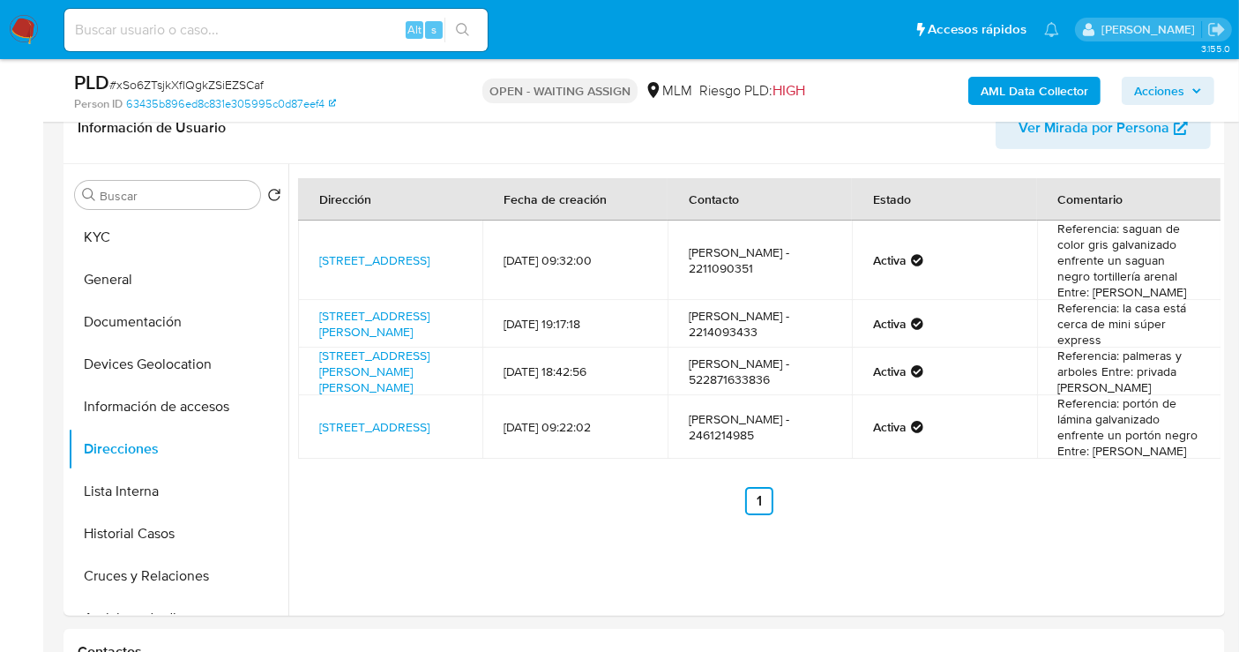
copy link "Av Zacatelco 50, Zacatelco, Tlaxcala, 90754,"
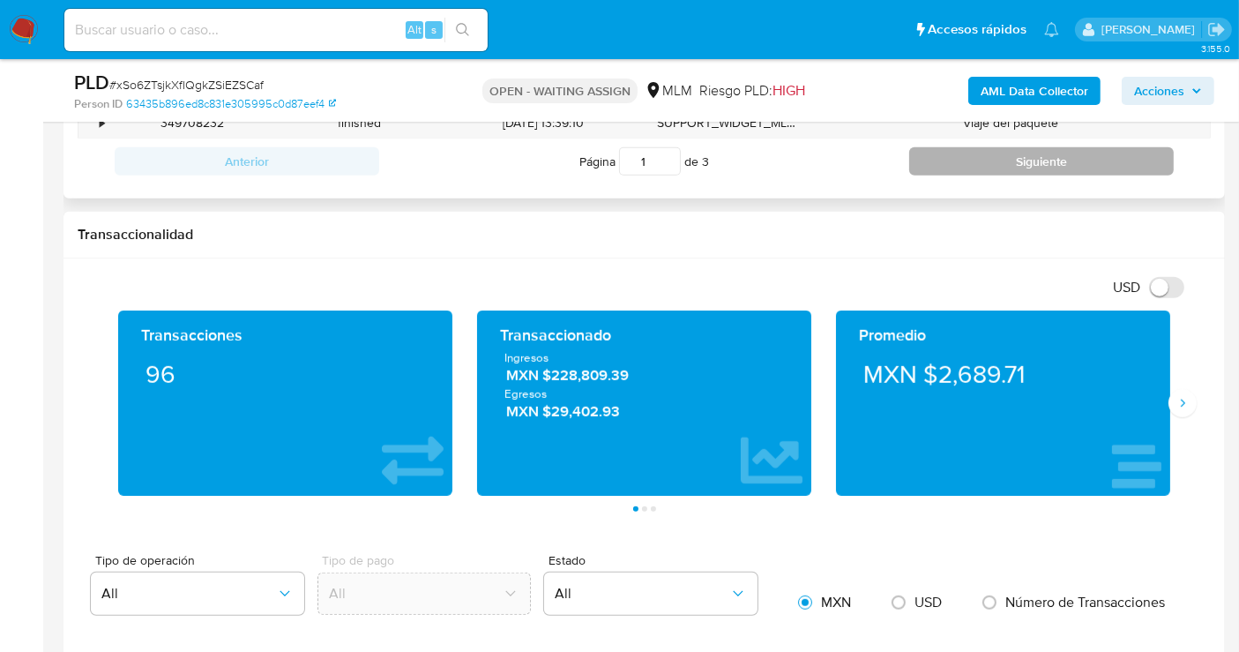
scroll to position [1175, 0]
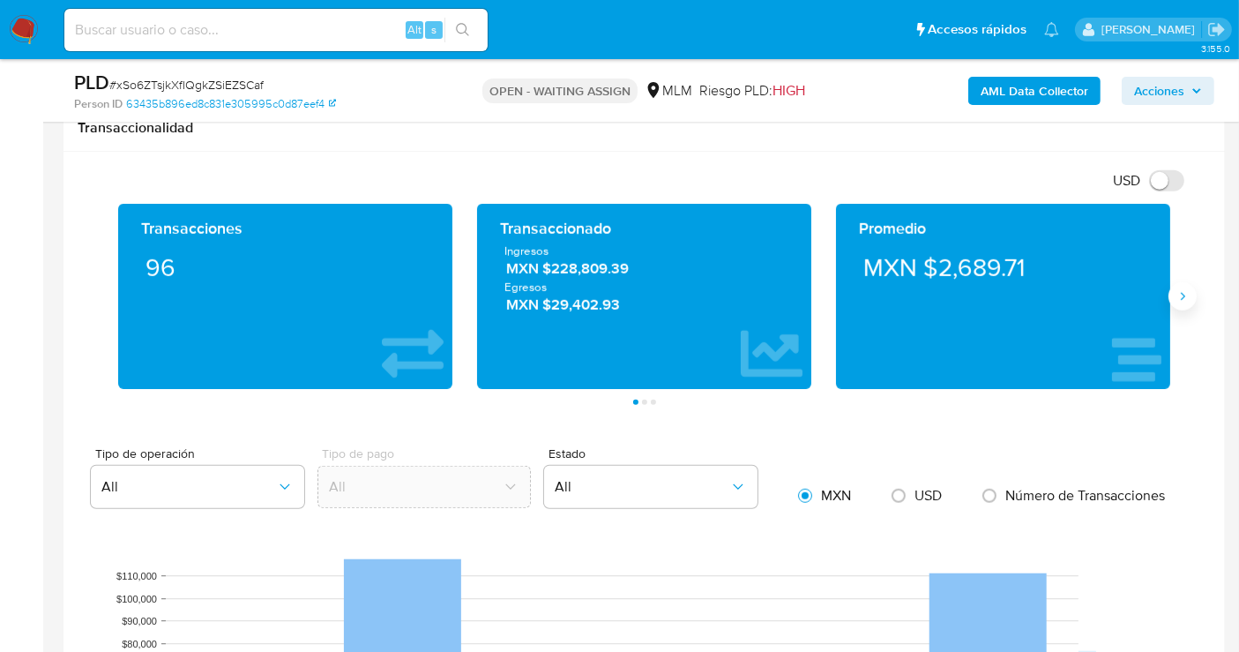
click at [1179, 293] on icon "Siguiente" at bounding box center [1182, 296] width 14 height 14
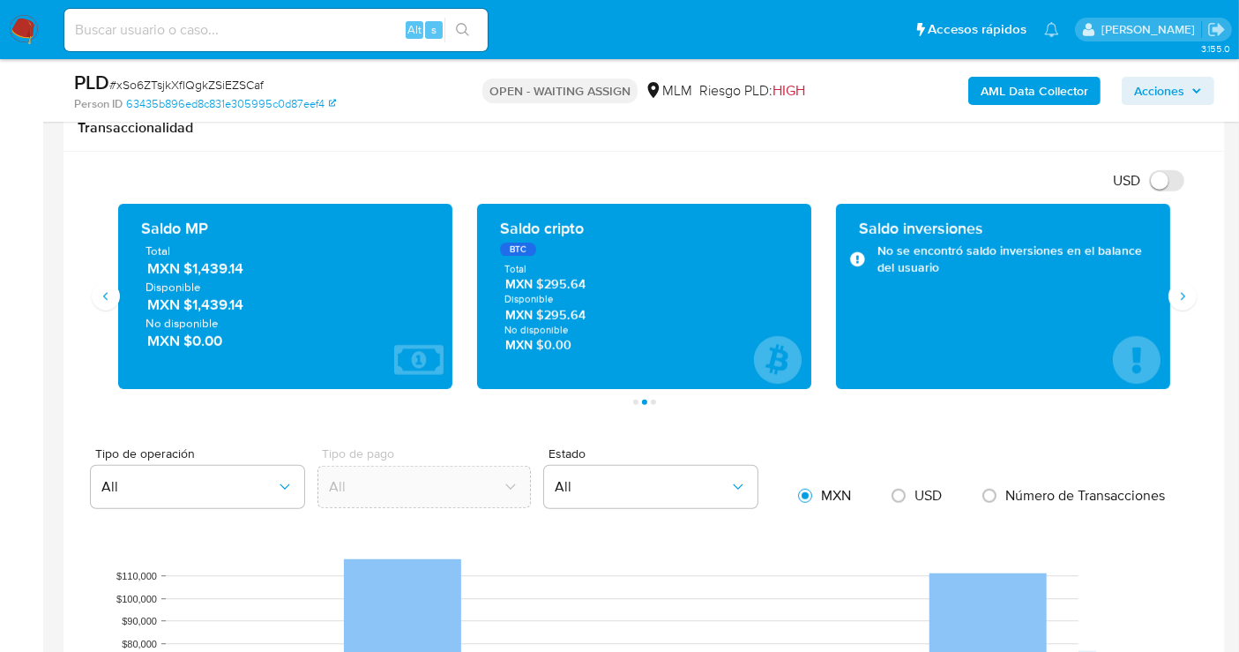
click at [202, 262] on span "MXN $1,439.14" at bounding box center [286, 268] width 278 height 20
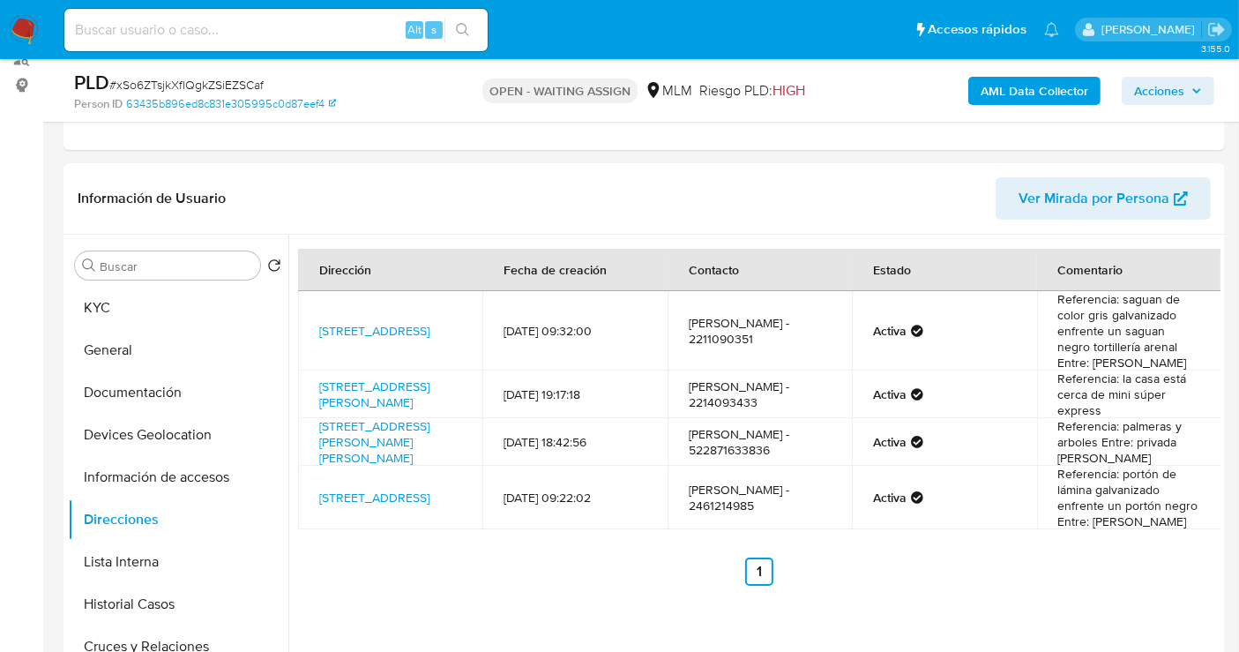
scroll to position [196, 0]
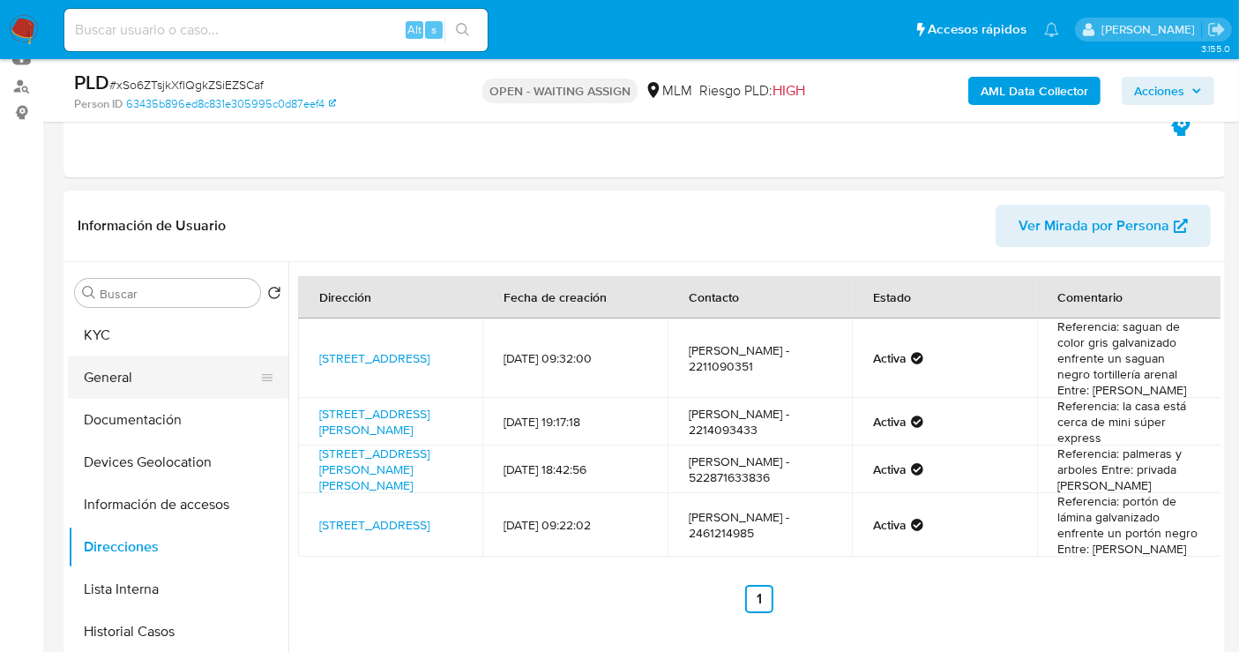
click at [136, 379] on button "General" at bounding box center [171, 377] width 206 height 42
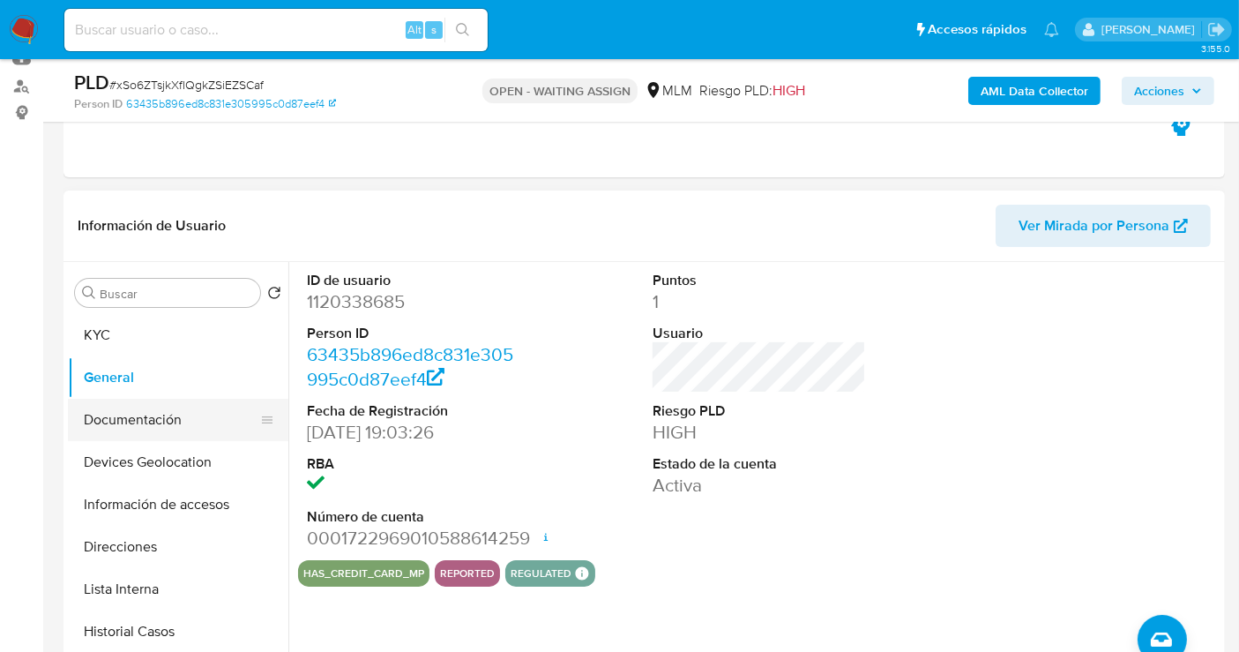
drag, startPoint x: 136, startPoint y: 339, endPoint x: 130, endPoint y: 409, distance: 70.8
click at [131, 409] on ul "KYC General Documentación Devices Geolocation Información de accesos Direccione…" at bounding box center [178, 513] width 220 height 398
click at [128, 406] on button "Documentación" at bounding box center [171, 420] width 206 height 42
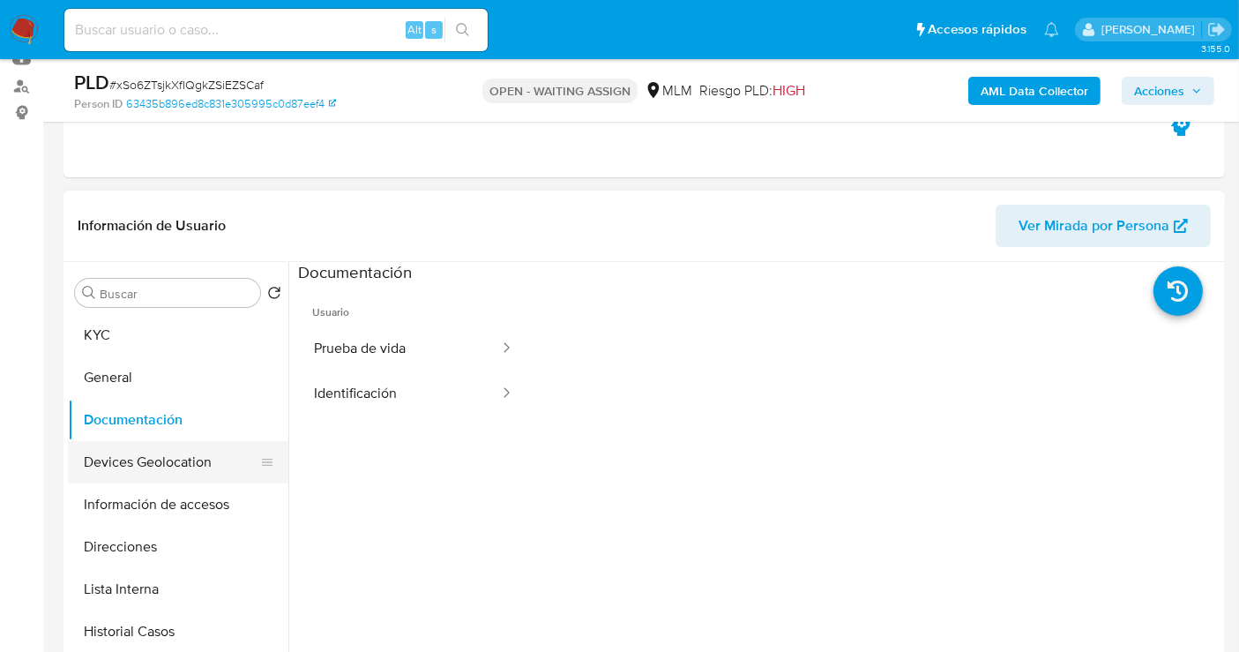
click at [143, 461] on button "Devices Geolocation" at bounding box center [171, 462] width 206 height 42
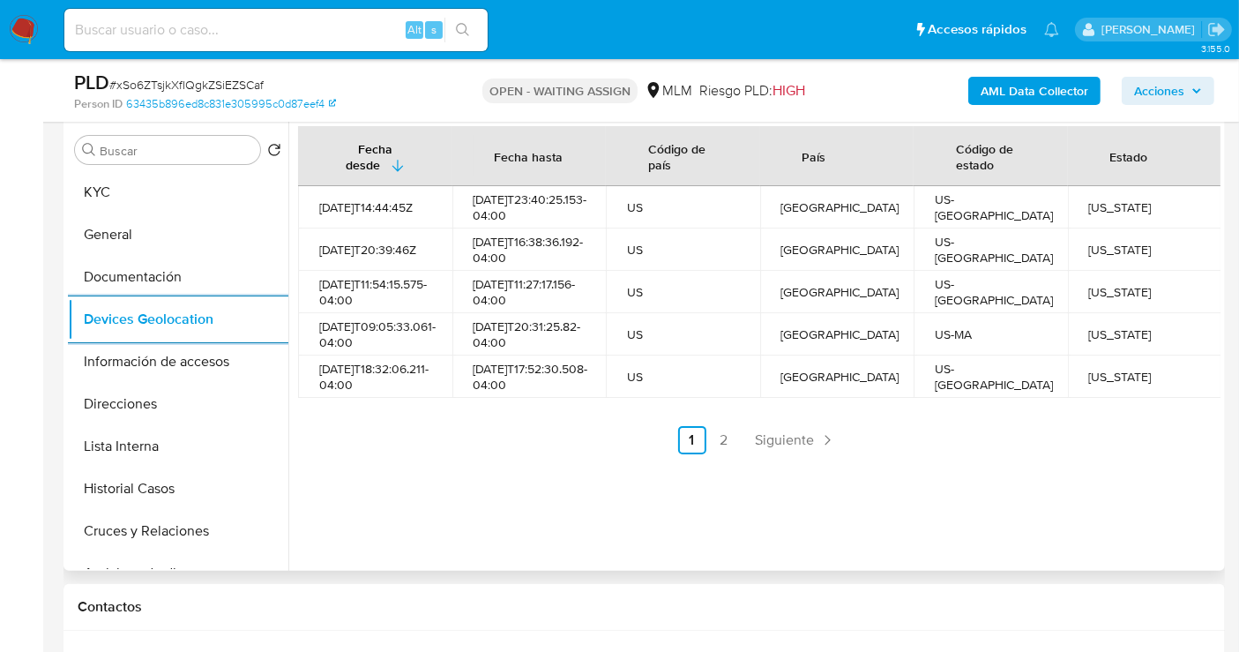
scroll to position [294, 0]
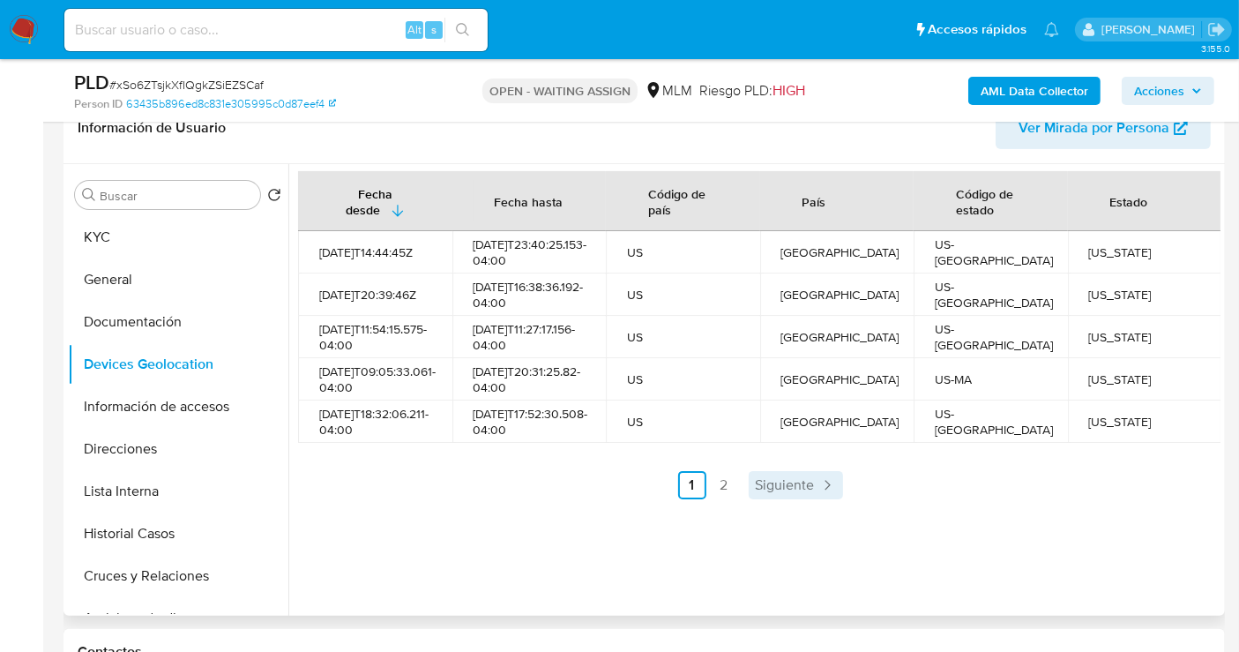
click at [773, 492] on span "Siguiente" at bounding box center [785, 485] width 59 height 14
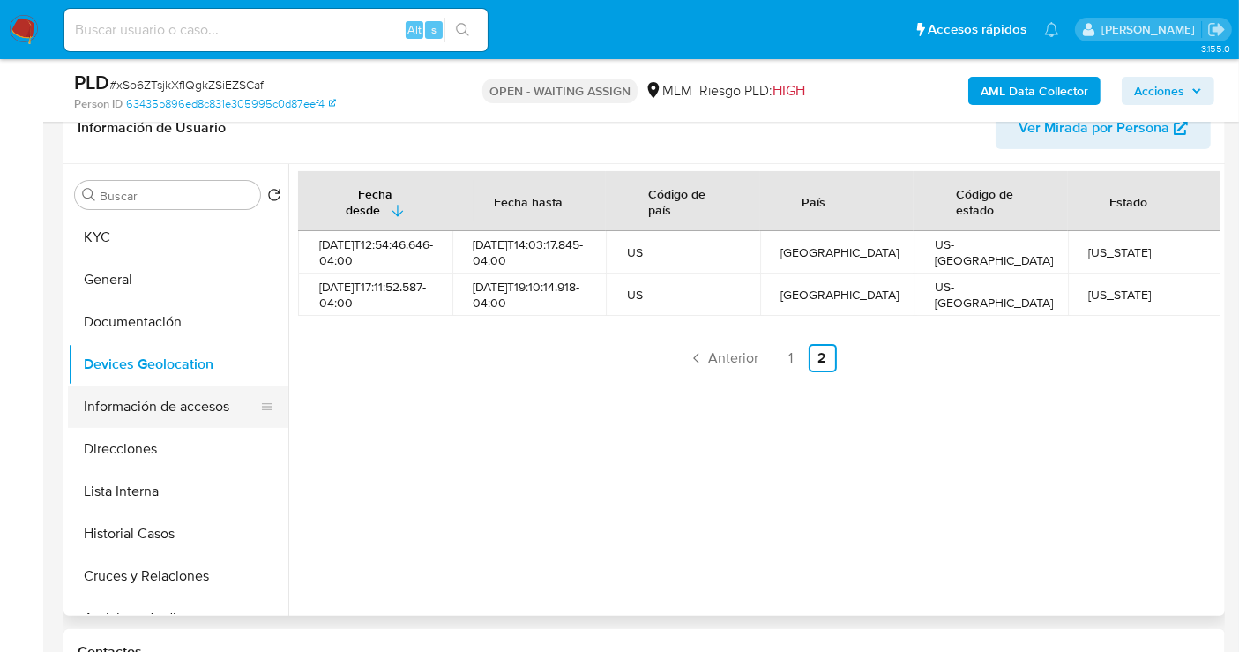
click at [125, 401] on button "Información de accesos" at bounding box center [171, 406] width 206 height 42
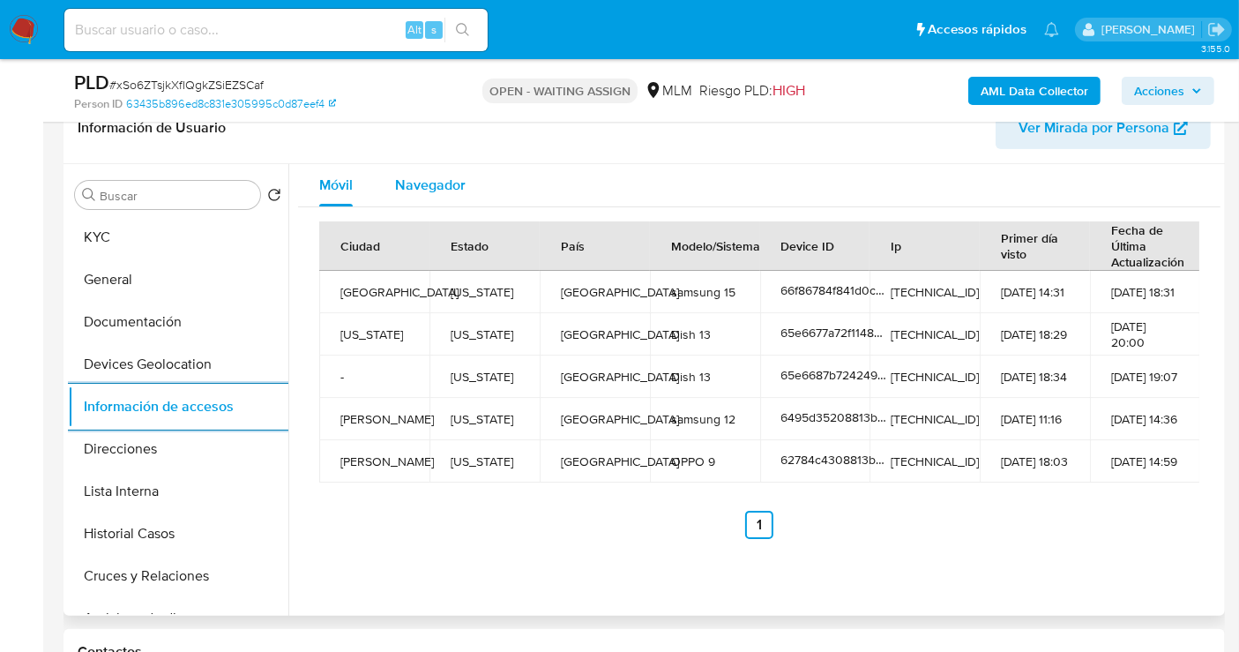
click at [433, 192] on span "Navegador" at bounding box center [430, 185] width 71 height 20
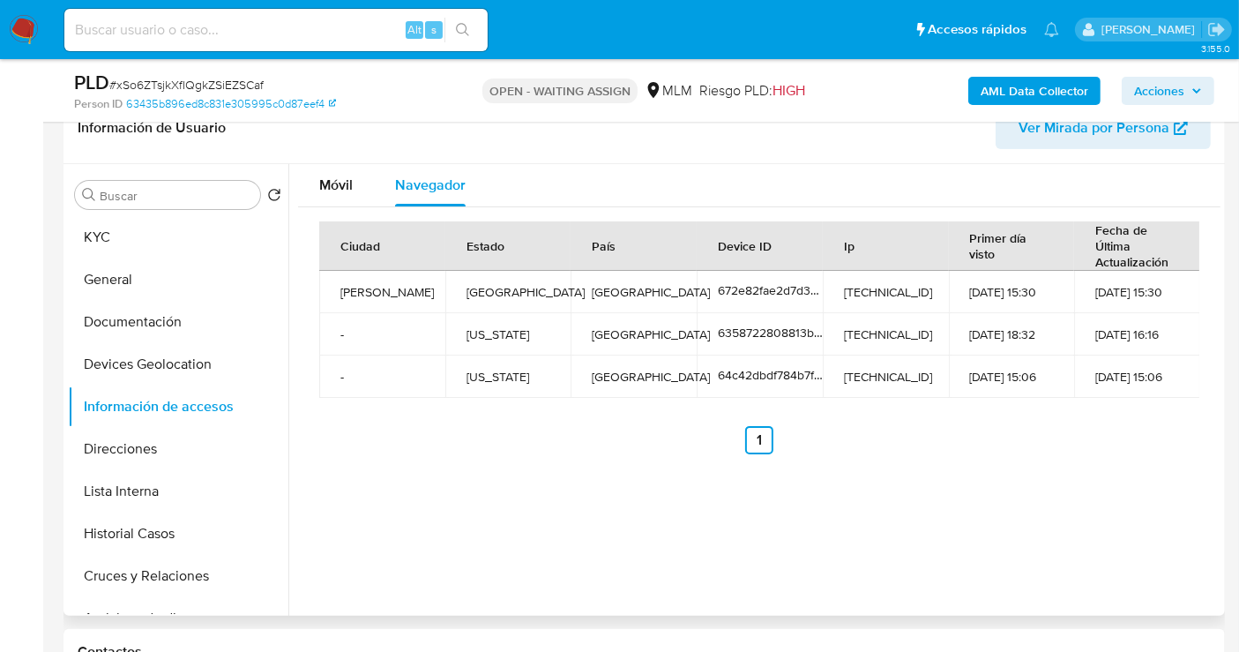
drag, startPoint x: 145, startPoint y: 485, endPoint x: 285, endPoint y: 507, distance: 141.9
click at [145, 485] on button "Lista Interna" at bounding box center [178, 491] width 220 height 42
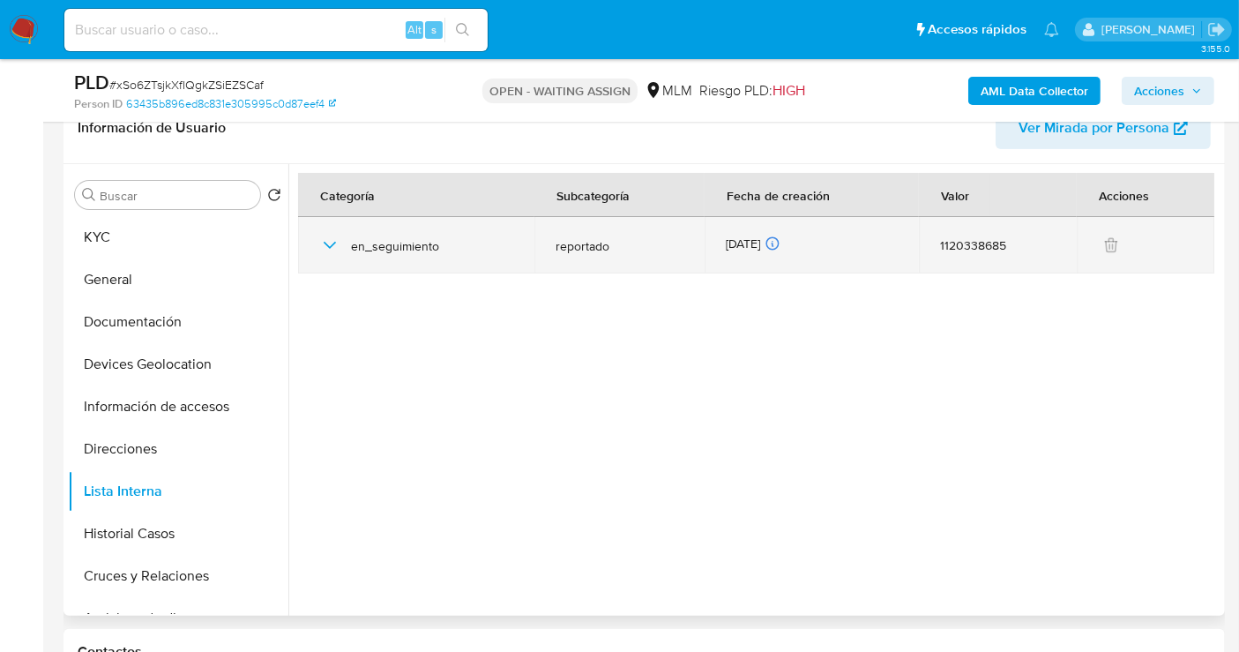
click at [330, 238] on icon "button" at bounding box center [329, 245] width 21 height 21
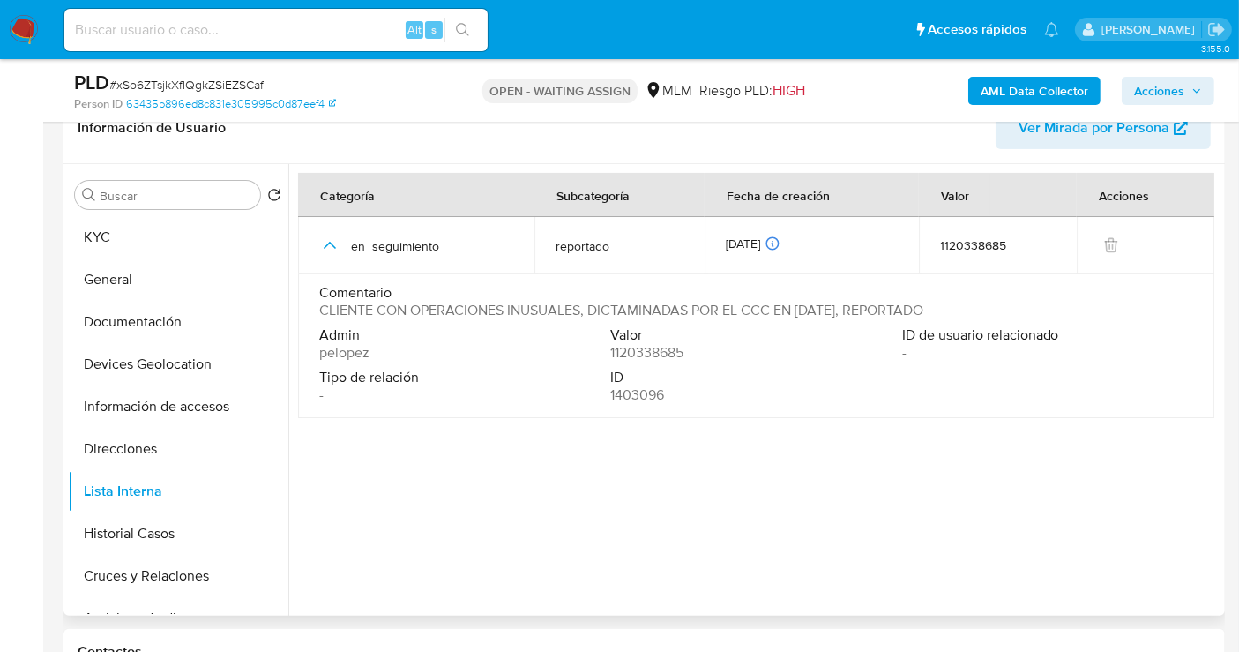
drag, startPoint x: 317, startPoint y: 313, endPoint x: 993, endPoint y: 311, distance: 675.4
click at [993, 311] on td "Comentario CLIENTE CON OPERACIONES INUSUALES, DICTAMINADAS POR EL CCC EN OCTUBR…" at bounding box center [756, 345] width 916 height 145
click at [141, 530] on button "Historial Casos" at bounding box center [171, 533] width 206 height 42
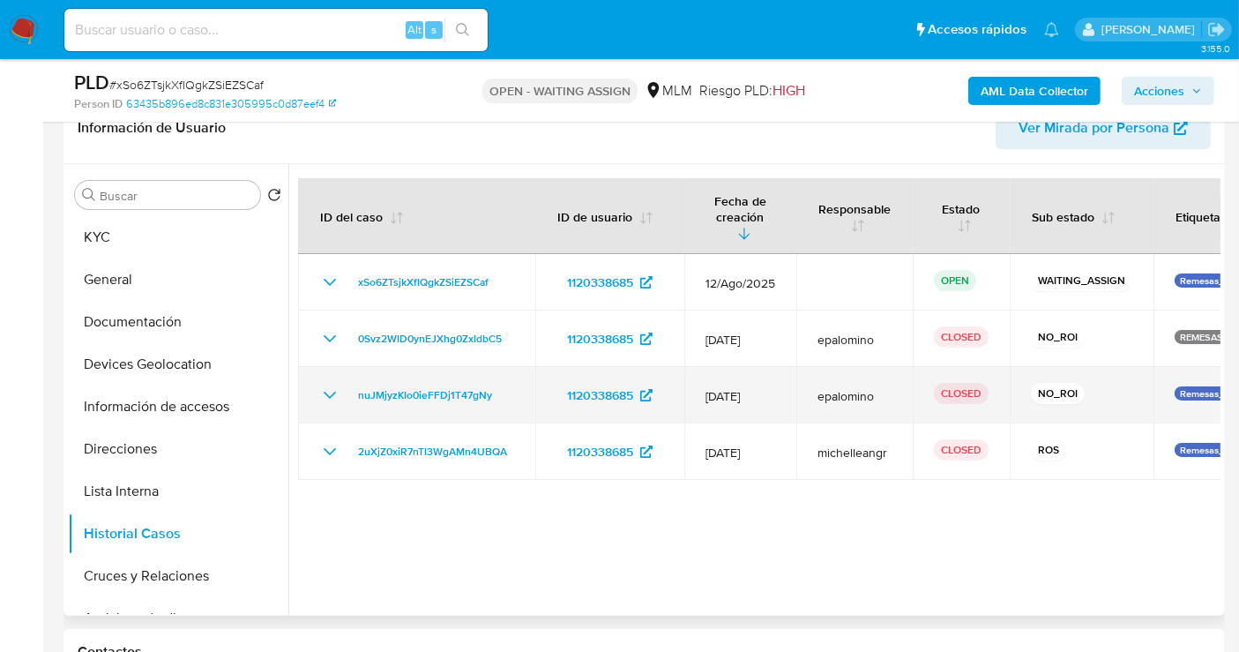
click at [331, 384] on icon "Mostrar/Ocultar" at bounding box center [329, 394] width 21 height 21
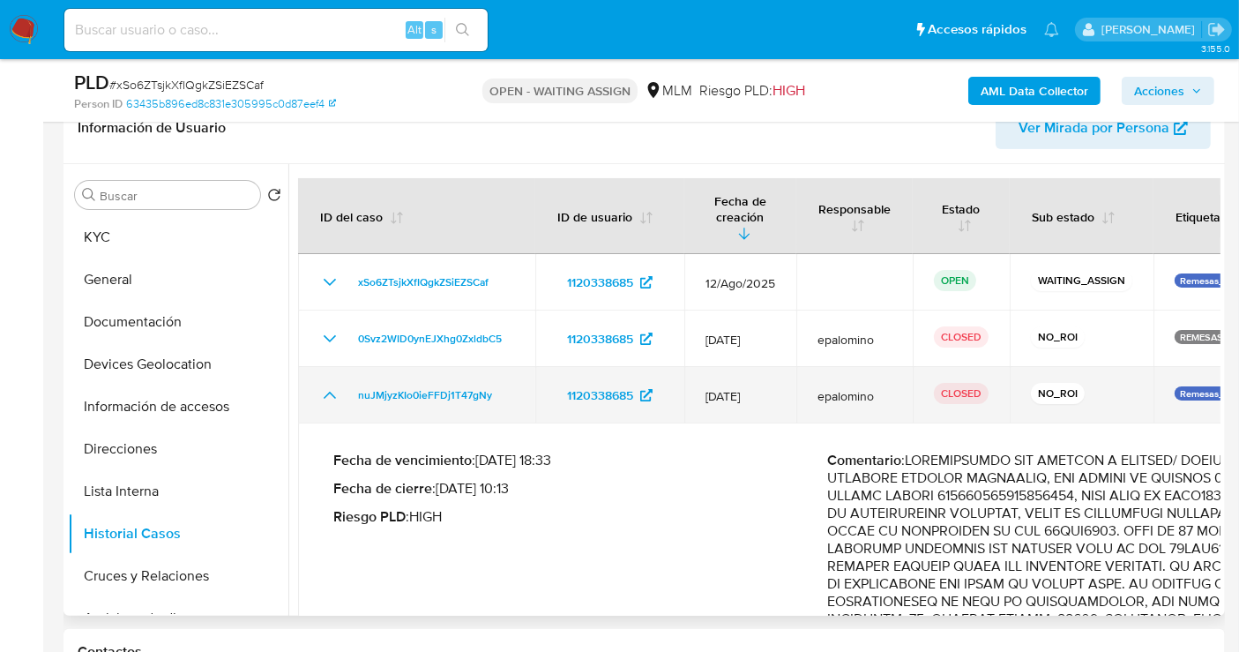
click at [331, 384] on icon "Mostrar/Ocultar" at bounding box center [329, 394] width 21 height 21
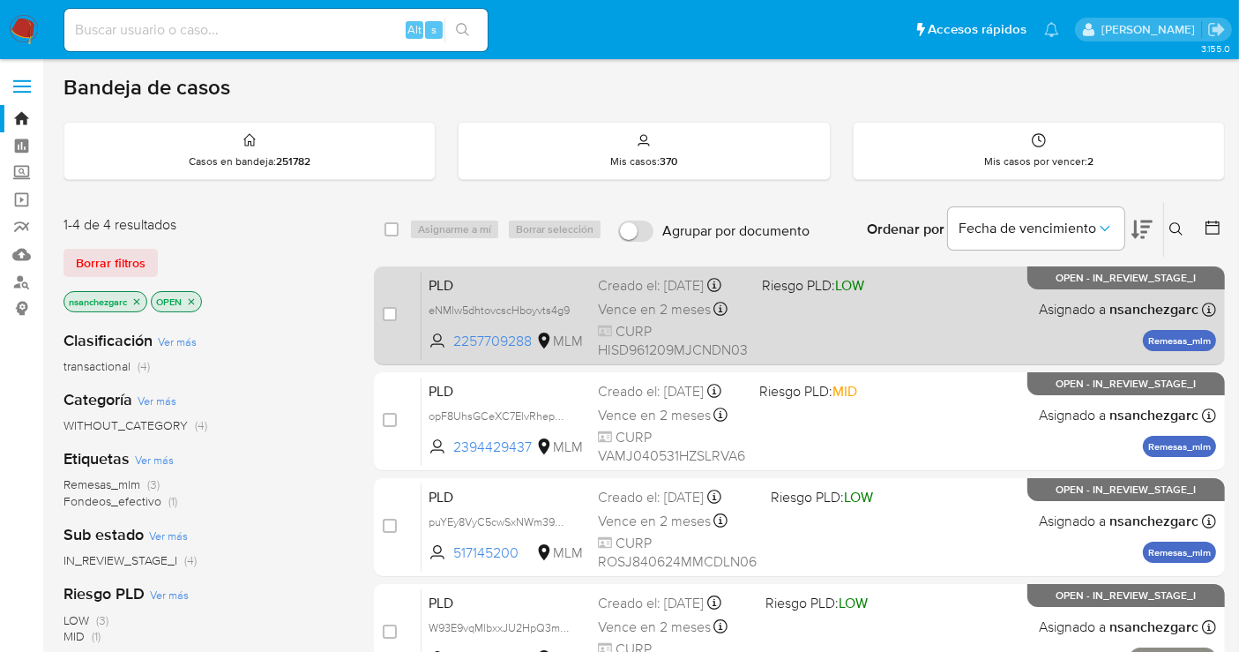
click at [660, 319] on span "Vence en 2 meses" at bounding box center [654, 309] width 113 height 19
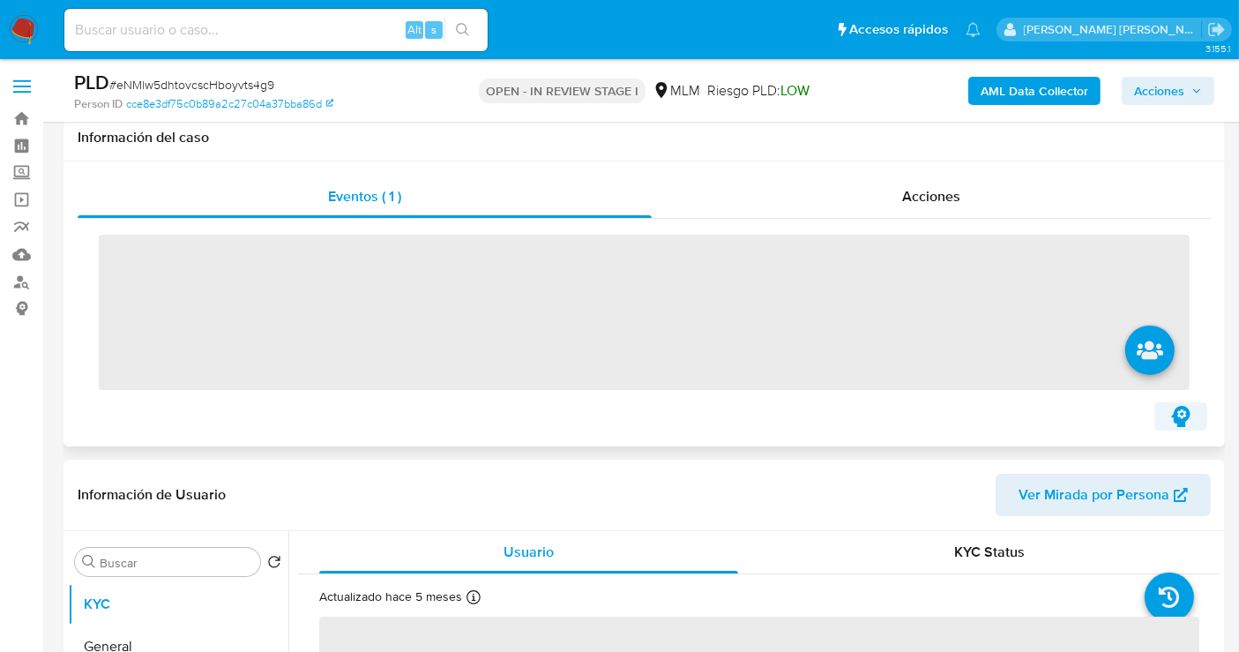
scroll to position [294, 0]
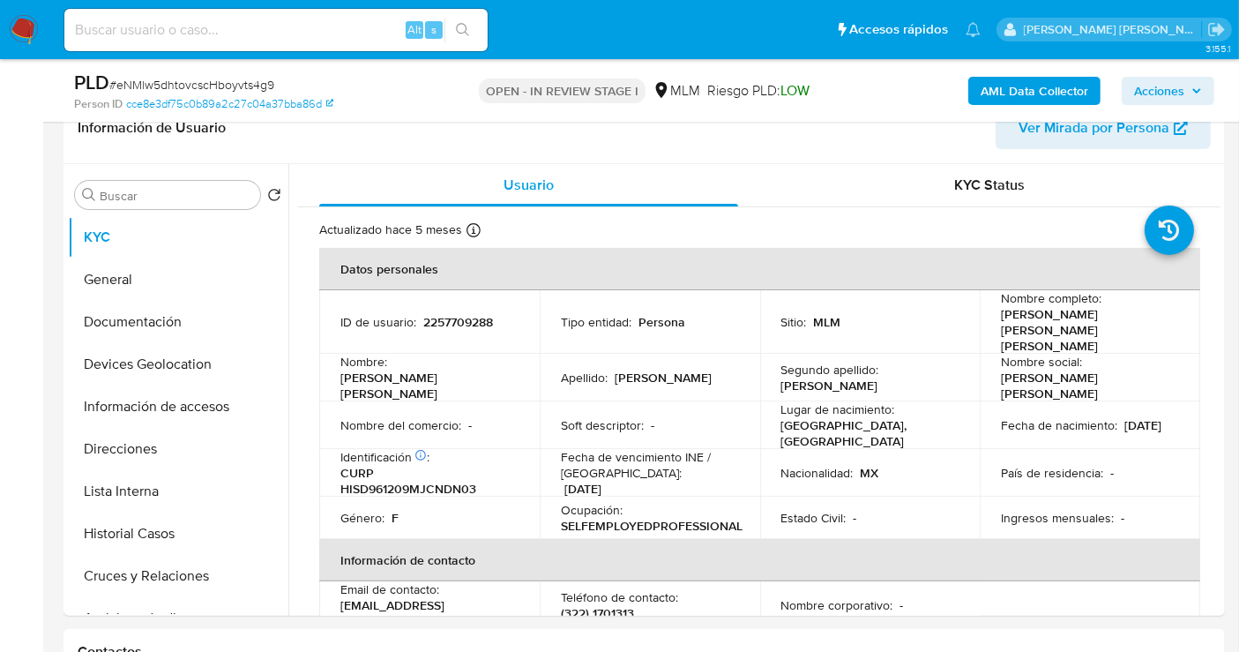
select select "10"
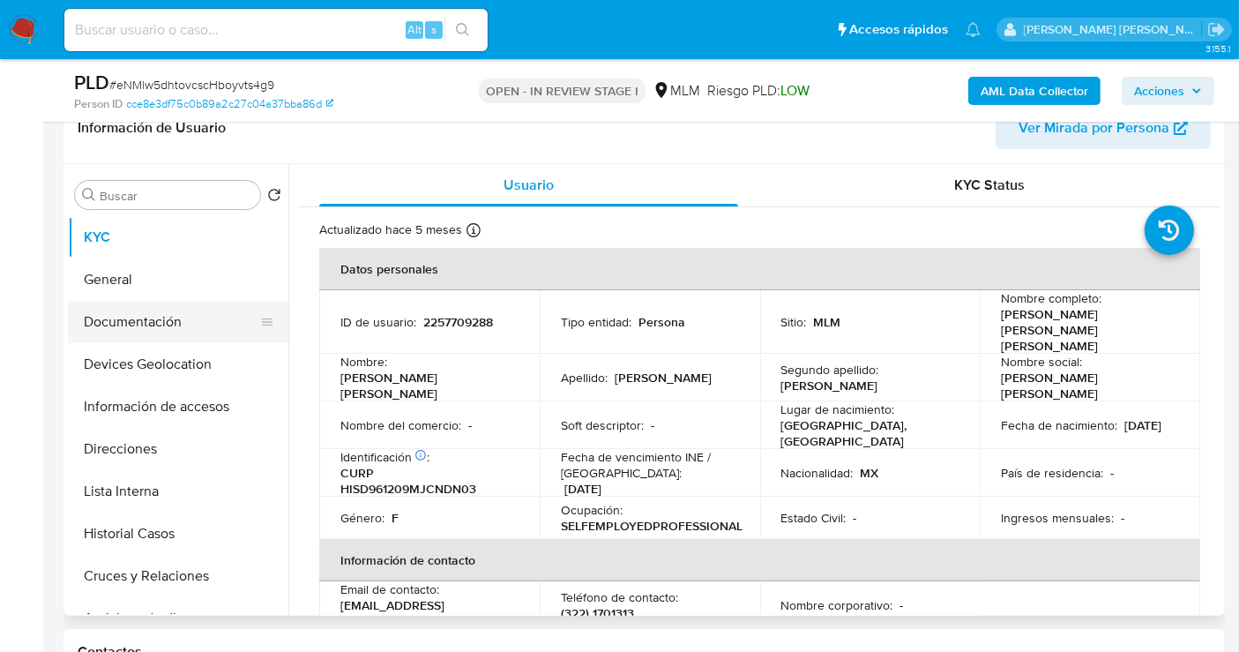
click at [131, 320] on button "Documentación" at bounding box center [171, 322] width 206 height 42
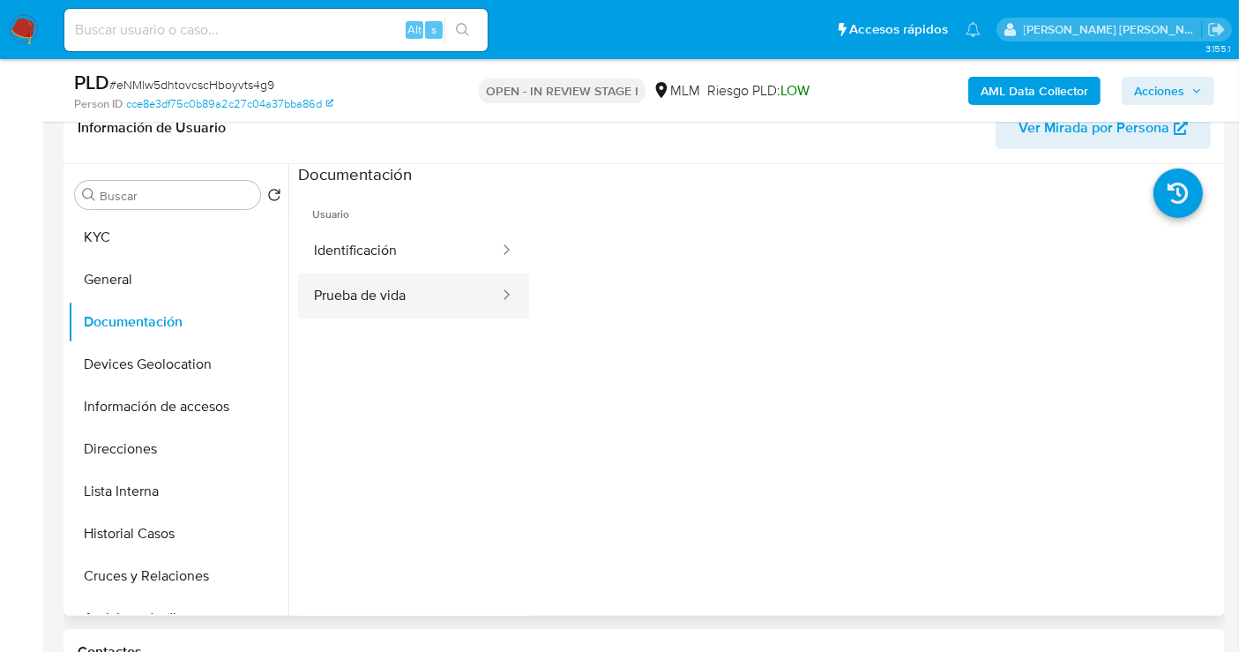
click at [392, 290] on button "Prueba de vida" at bounding box center [399, 295] width 203 height 45
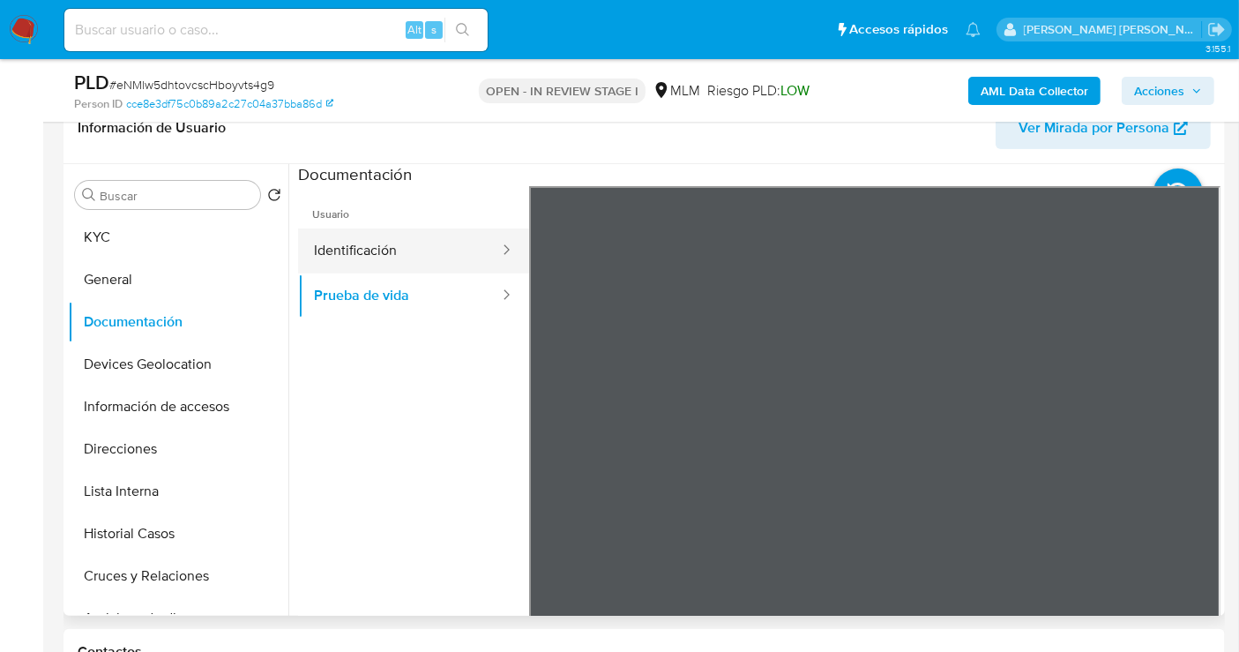
click at [351, 255] on button "Identificación" at bounding box center [399, 250] width 203 height 45
